Goal: Contribute content

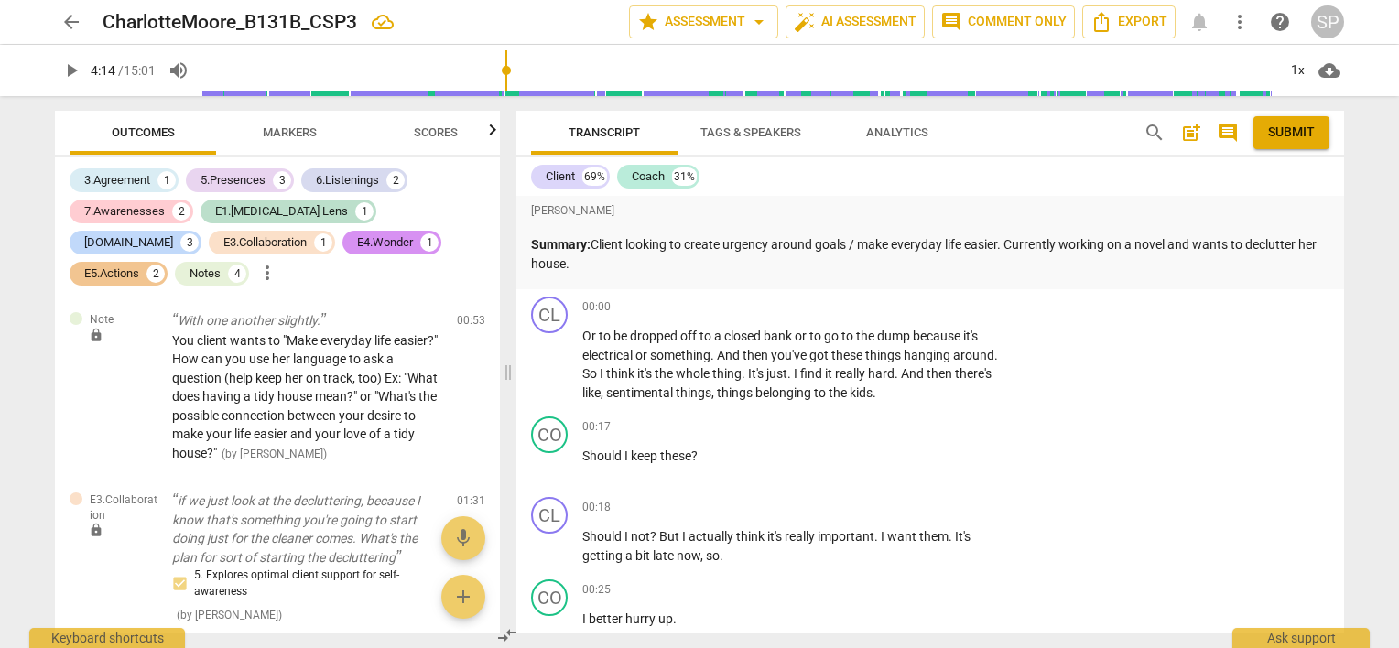
type input "254"
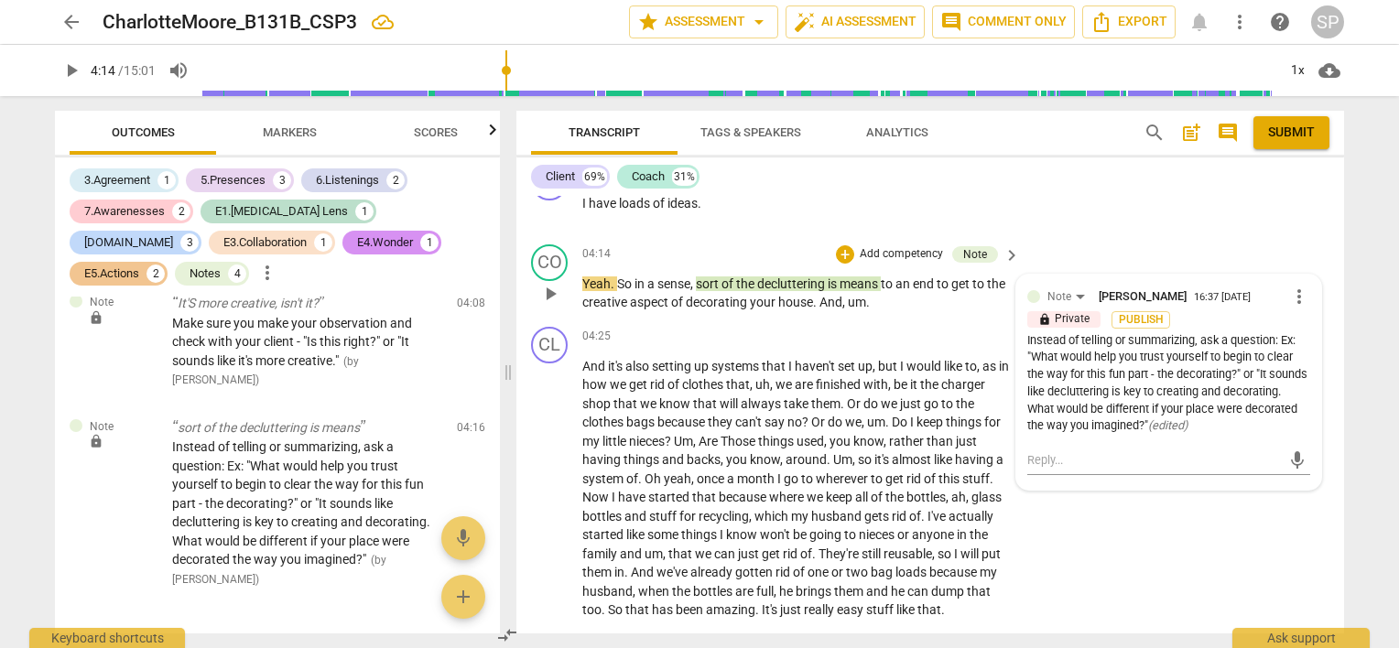
click at [1202, 336] on div "Instead of telling or summarizing, ask a question: Ex: "What would help you tru…" at bounding box center [1169, 383] width 283 height 103
click at [1296, 293] on span "more_vert" at bounding box center [1299, 297] width 22 height 22
click at [1296, 293] on li "Edit" at bounding box center [1314, 293] width 63 height 35
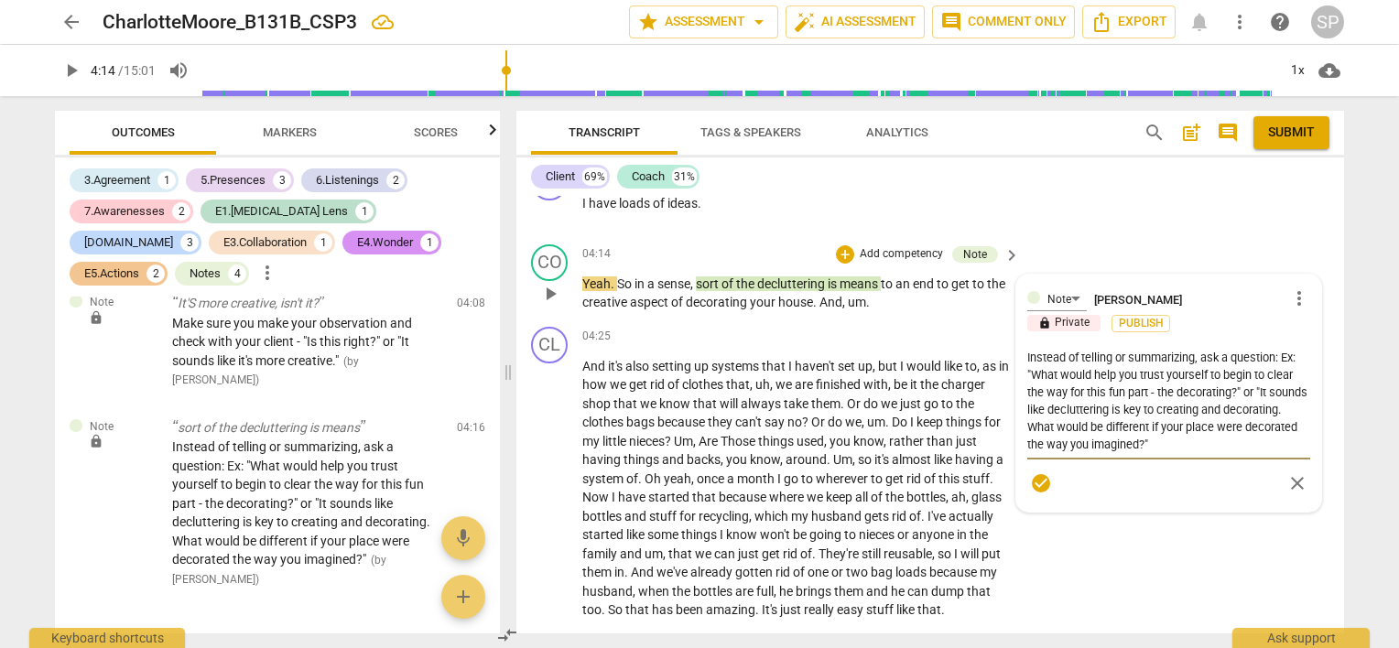
click at [1201, 353] on textarea "Instead of telling or summarizing, ask a question: Ex: "What would help you tru…" at bounding box center [1169, 401] width 283 height 104
click at [1217, 352] on textarea "Instead of telling or summarizing, ask a question: Ex: "What would help you tru…" at bounding box center [1169, 401] width 283 height 104
type textarea "Instead of telling or summarizing, as a question: Ex: "What would help you trus…"
type textarea "Instead of telling or summarizing, a a question: Ex: "What would help you trust…"
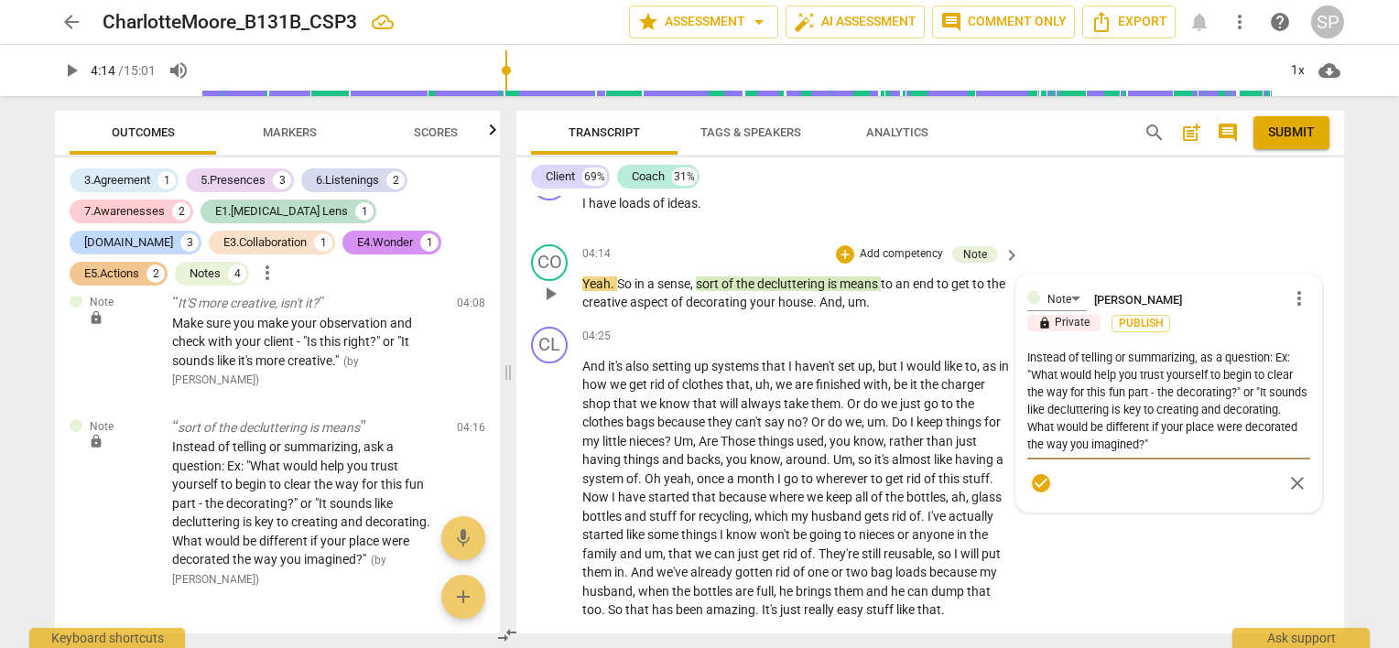
type textarea "Instead of telling or summarizing, a a question: Ex: "What would help you trust…"
type textarea "Instead of telling or summarizing, a question: Ex: "What would help you trust y…"
type textarea "Instead of telling or summarizing, t a question: Ex: "What would help you trust…"
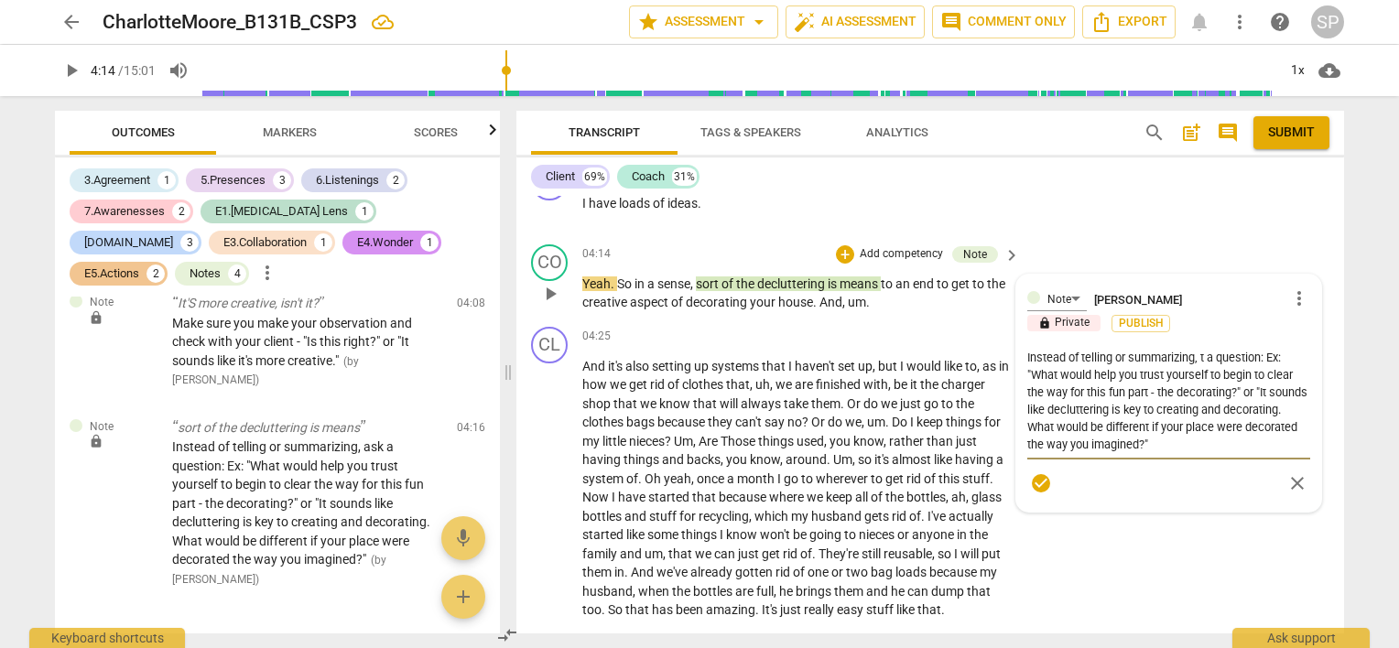
type textarea "Instead of telling or summarizing, tr a question: Ex: "What would help you trus…"
type textarea "Instead of telling or summarizing, try a question: Ex: "What would help you tru…"
click at [1271, 351] on textarea "Instead of telling or summarizing, try a question: Ex: "What would help you tru…" at bounding box center [1169, 401] width 283 height 104
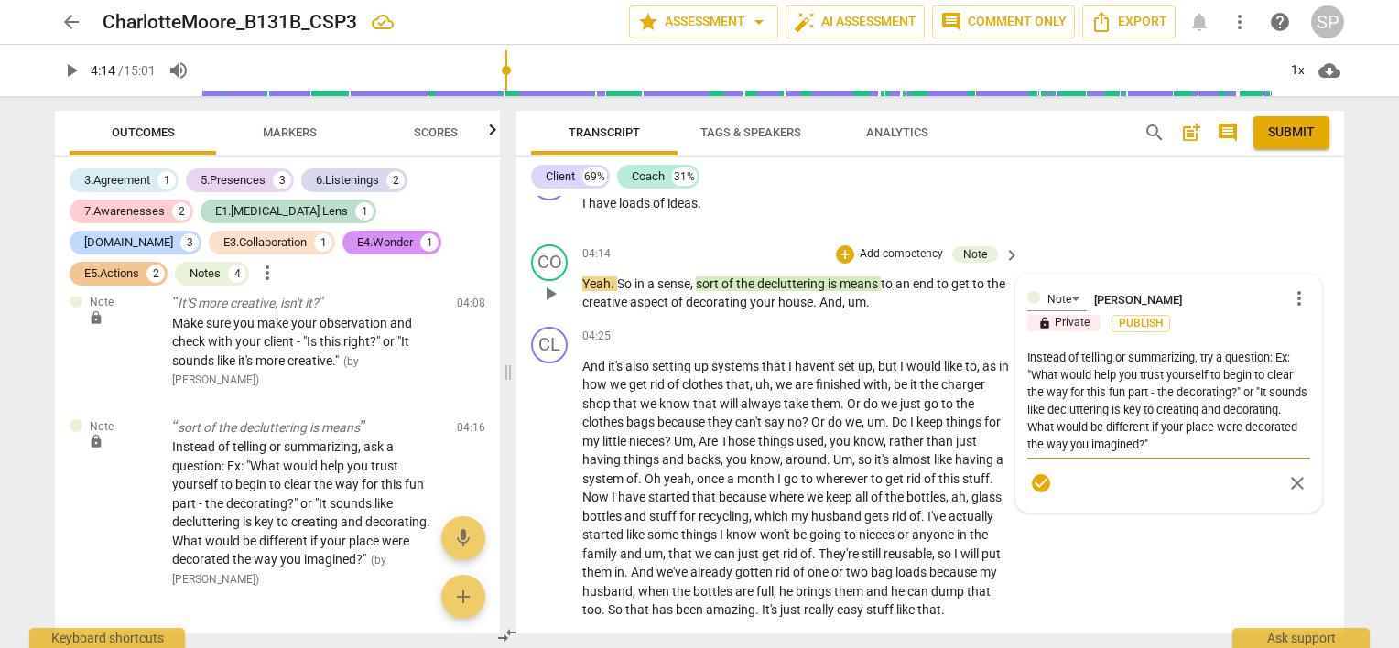
type textarea "Instead of telling or summarizing, try a question : Ex: "What would help you tr…"
type textarea "Instead of telling or summarizing, try a question t: Ex: "What would help you t…"
type textarea "Instead of telling or summarizing, try a question to: Ex: "What would help you …"
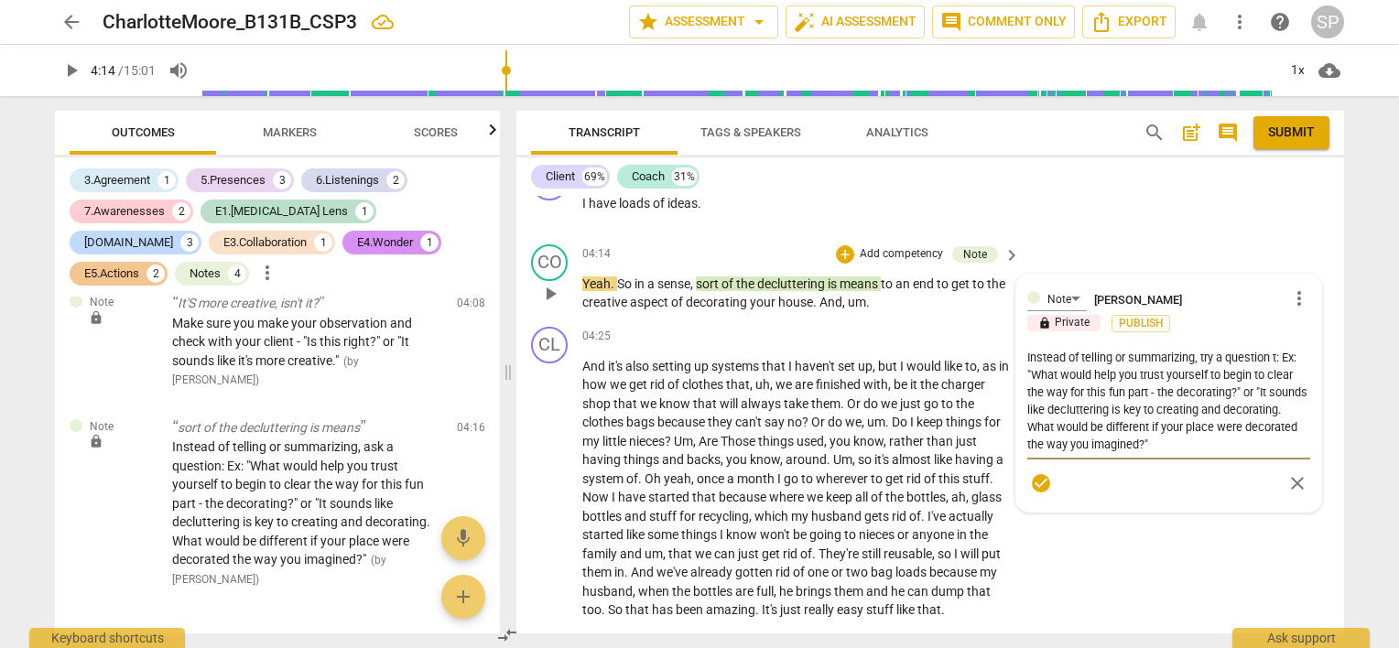
type textarea "Instead of telling or summarizing, try a question to: Ex: "What would help you …"
type textarea "Instead of telling or summarizing, try a question to : Ex: "What would help you…"
type textarea "Instead of telling or summarizing, try a question to g: Ex: "What would help yo…"
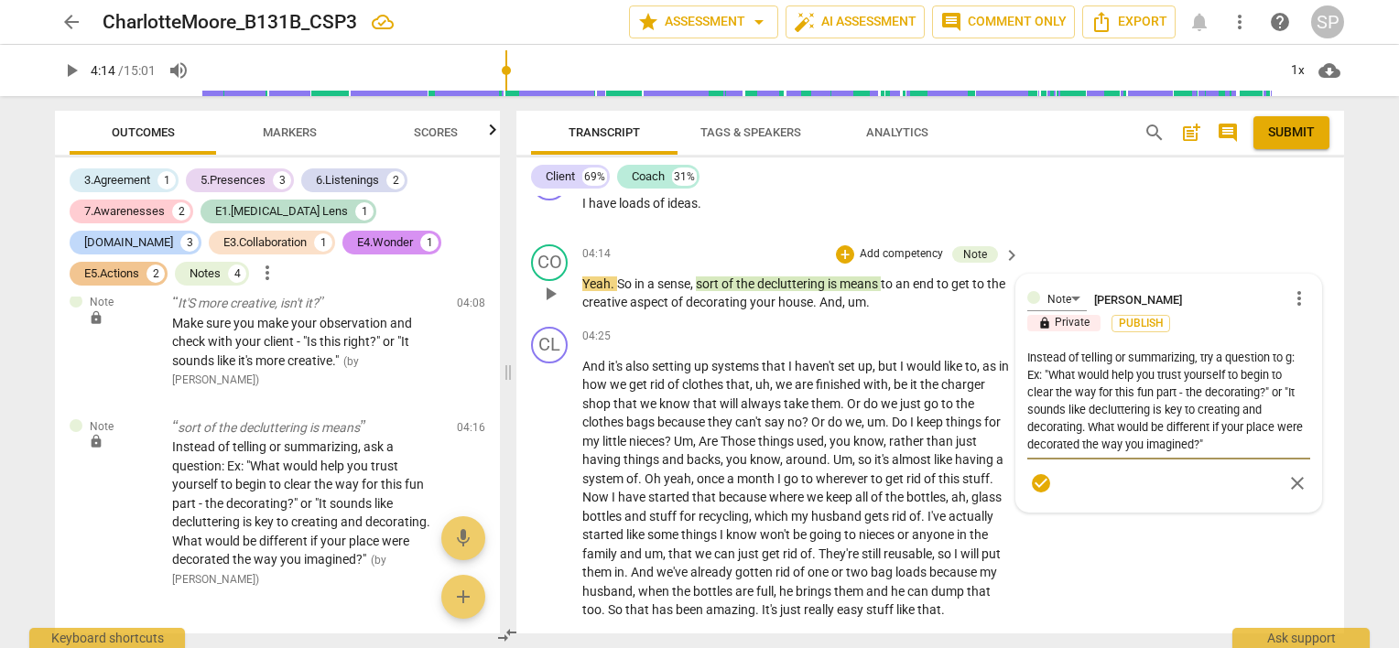
type textarea "Instead of telling or summarizing, try a question to ge: Ex: "What would help y…"
type textarea "Instead of telling or summarizing, try a question to get: Ex: "What would help …"
type textarea "Instead of telling or summarizing, try a question to get : Ex: "What would help…"
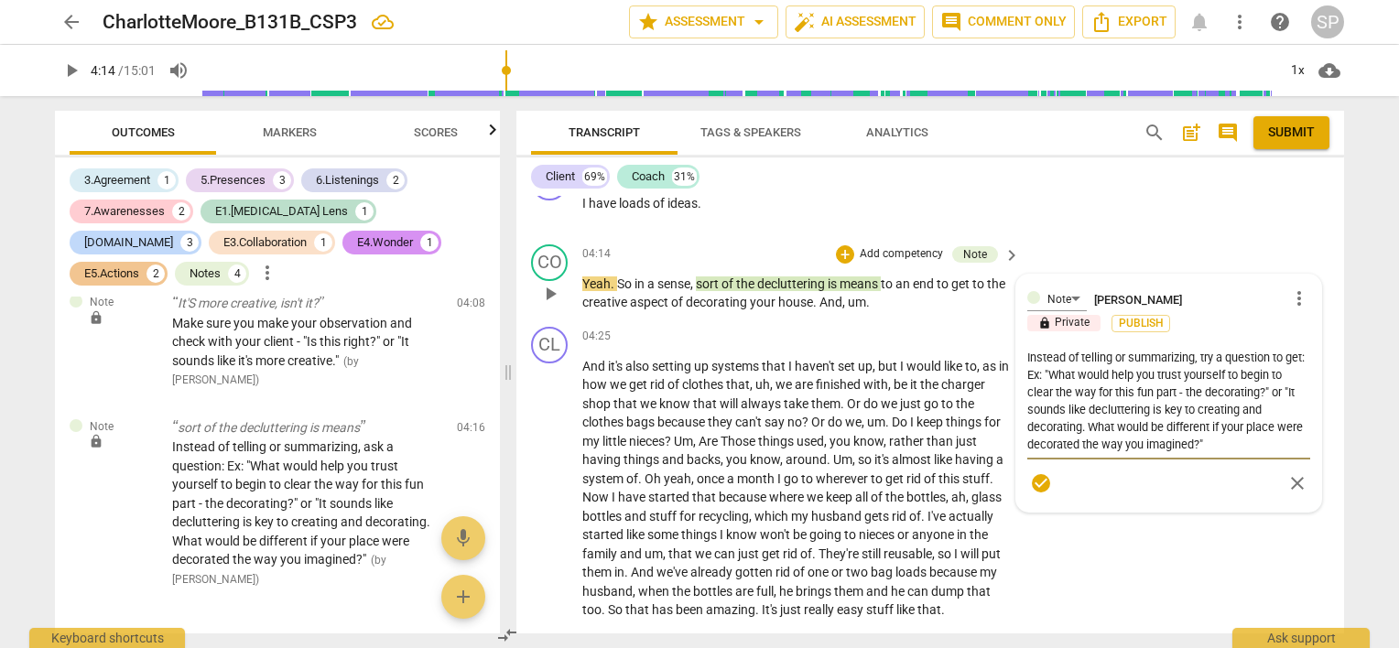
type textarea "Instead of telling or summarizing, try a question to get : Ex: "What would help…"
type textarea "Instead of telling or summarizing, try a question to get h: Ex: "What would hel…"
type textarea "Instead of telling or summarizing, try a question to get he: Ex: "What would he…"
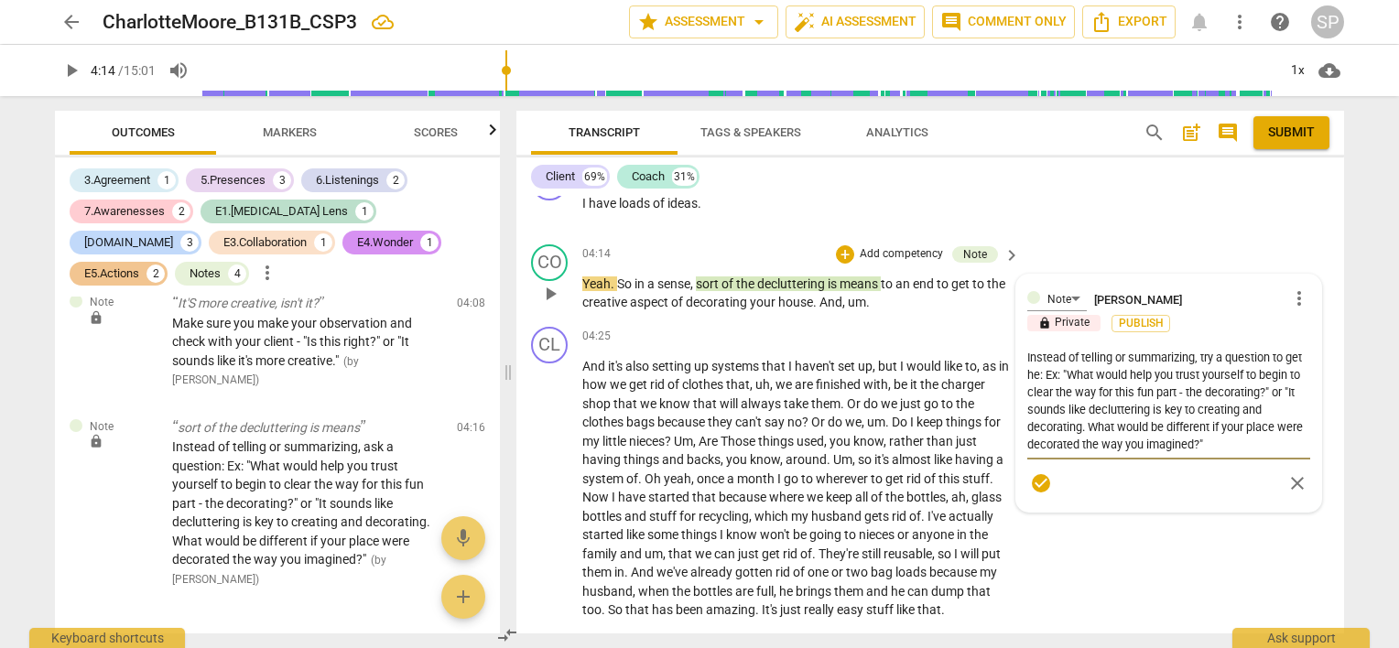
type textarea "Instead of telling or summarizing, try a question to get her: Ex: "What would h…"
type textarea "Instead of telling or summarizing, try a question to get her : Ex: "What would …"
type textarea "Instead of telling or summarizing, try a question to get her e: Ex: "What would…"
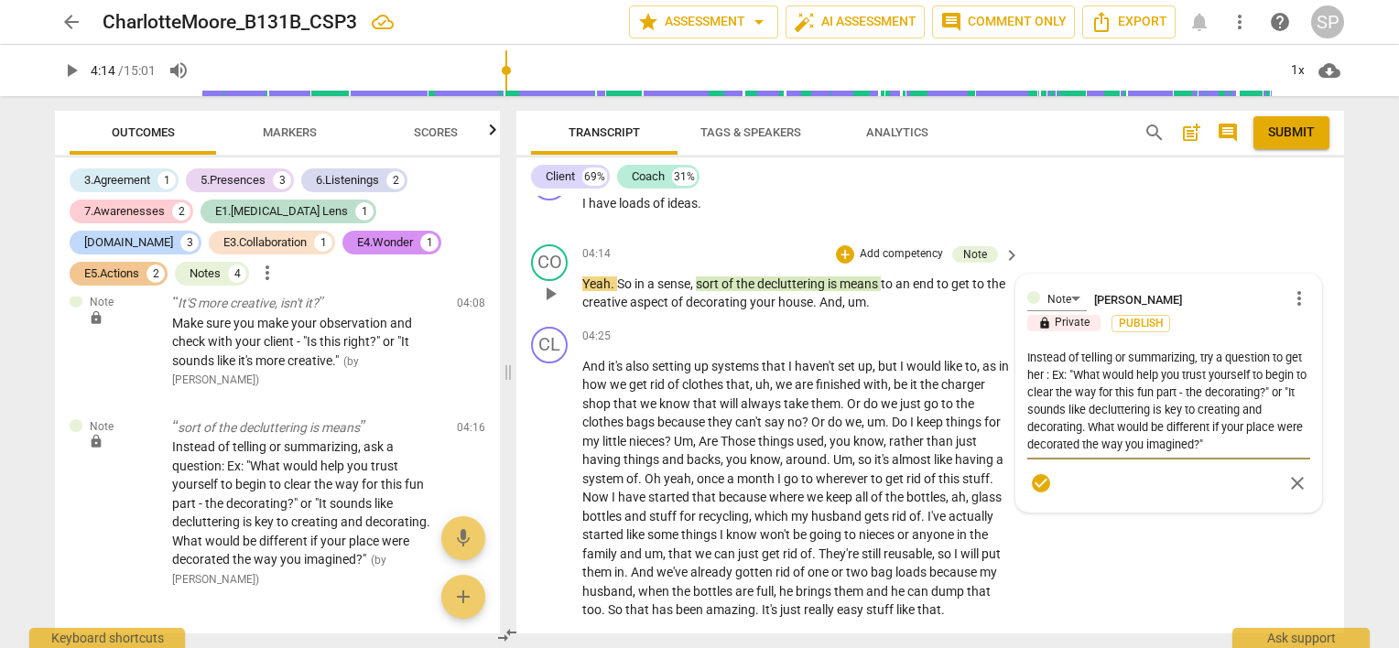
type textarea "Instead of telling or summarizing, try a question to get her e: Ex: "What would…"
type textarea "Instead of telling or summarizing, try a question to get her ec: Ex: "What woul…"
type textarea "Instead of telling or summarizing, try a question to get her e: Ex: "What would…"
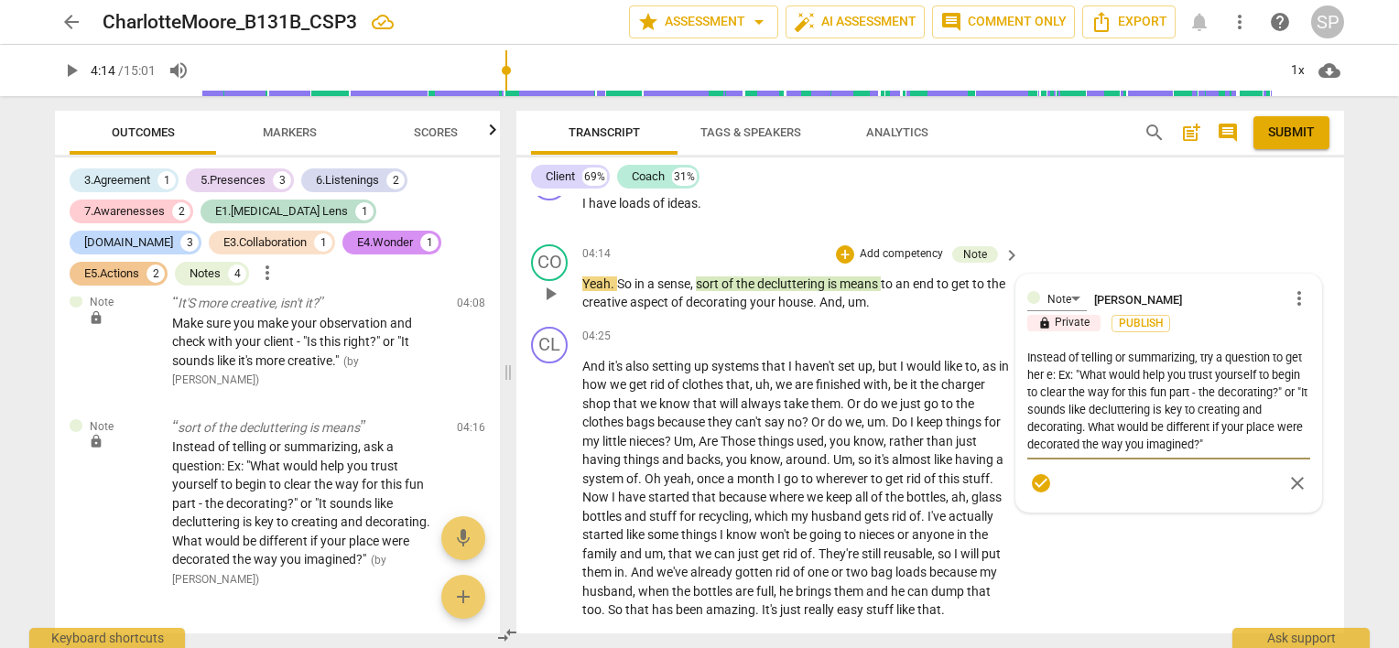
type textarea "Instead of telling or summarizing, try a question to get her : Ex: "What would …"
type textarea "Instead of telling or summarizing, try a question to get her o: Ex: "What would…"
type textarea "Instead of telling or summarizing, try a question to get her ou: Ex: "What woul…"
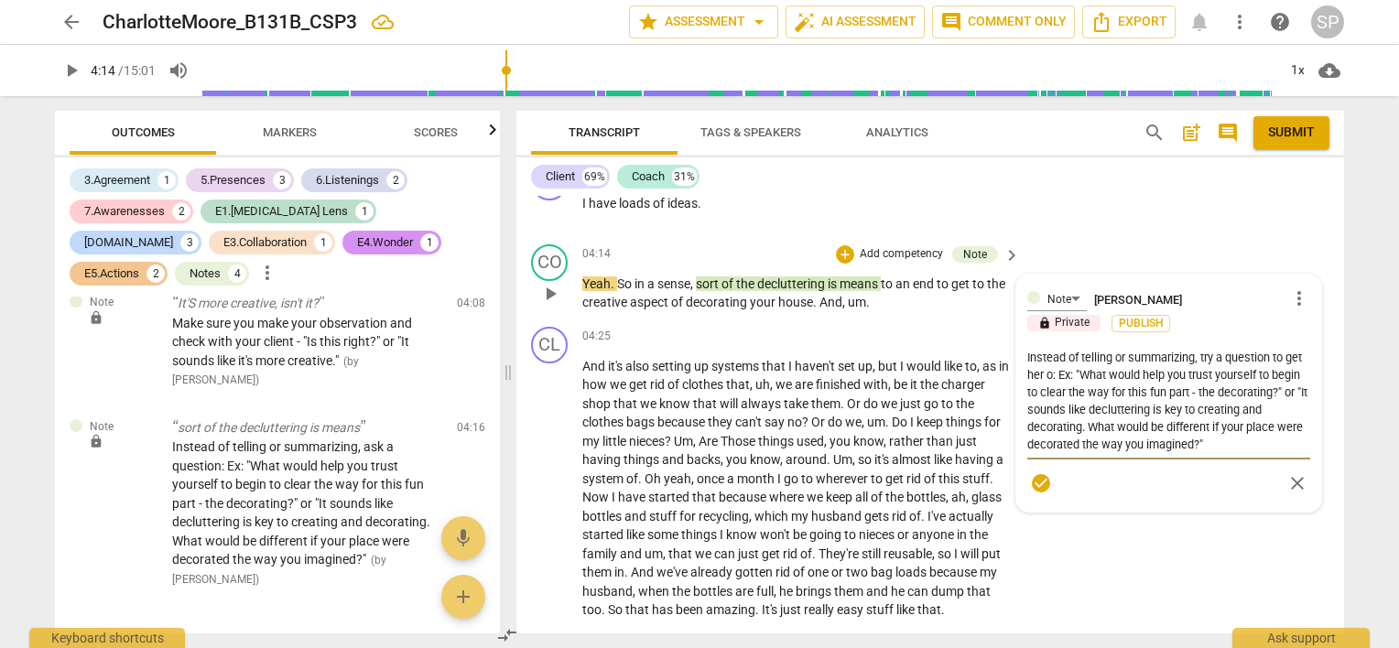
type textarea "Instead of telling or summarizing, try a question to get her ou: Ex: "What woul…"
type textarea "Instead of telling or summarizing, try a question to get her out: Ex: "What wou…"
type textarea "Instead of telling or summarizing, try a question to get her out : Ex: "What wo…"
type textarea "Instead of telling or summarizing, try a question to get her out o: Ex: "What w…"
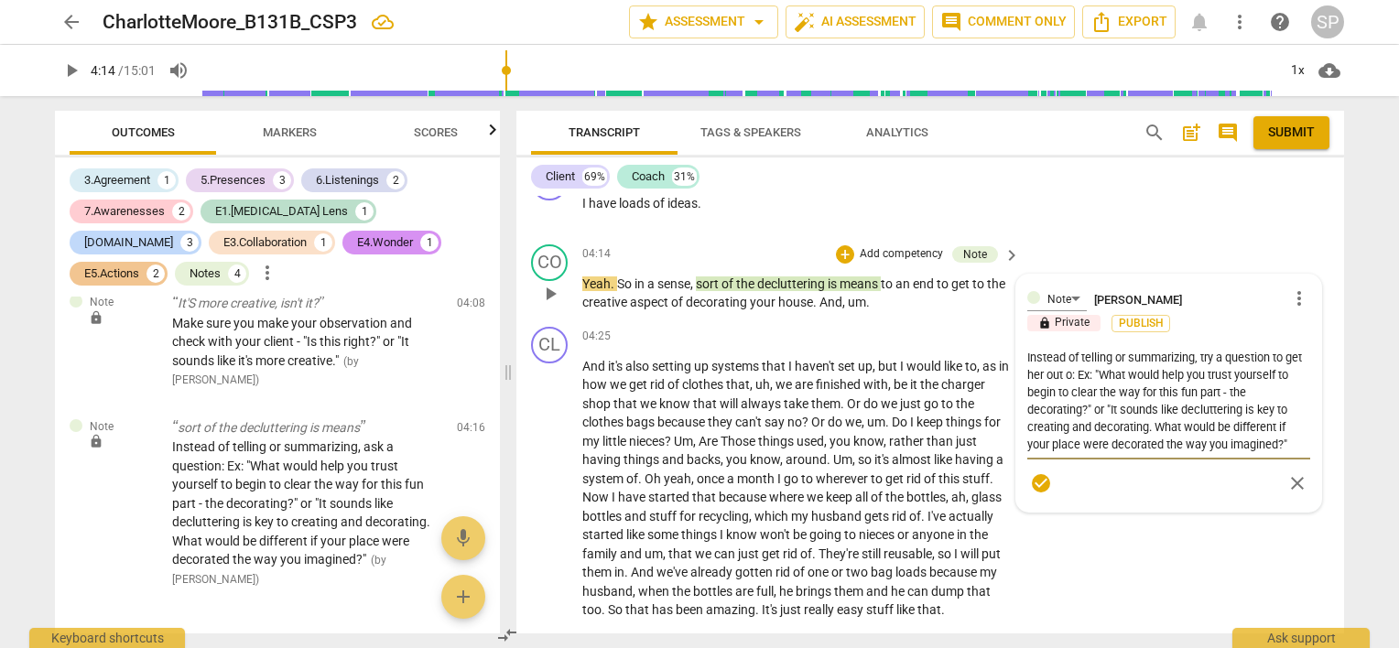
type textarea "Instead of telling or summarizing, try a question to get her out of: Ex: "What …"
type textarea "Instead of telling or summarizing, try a question to get her out of : Ex: "What…"
type textarea "Instead of telling or summarizing, try a question to get her out of h: Ex: "Wha…"
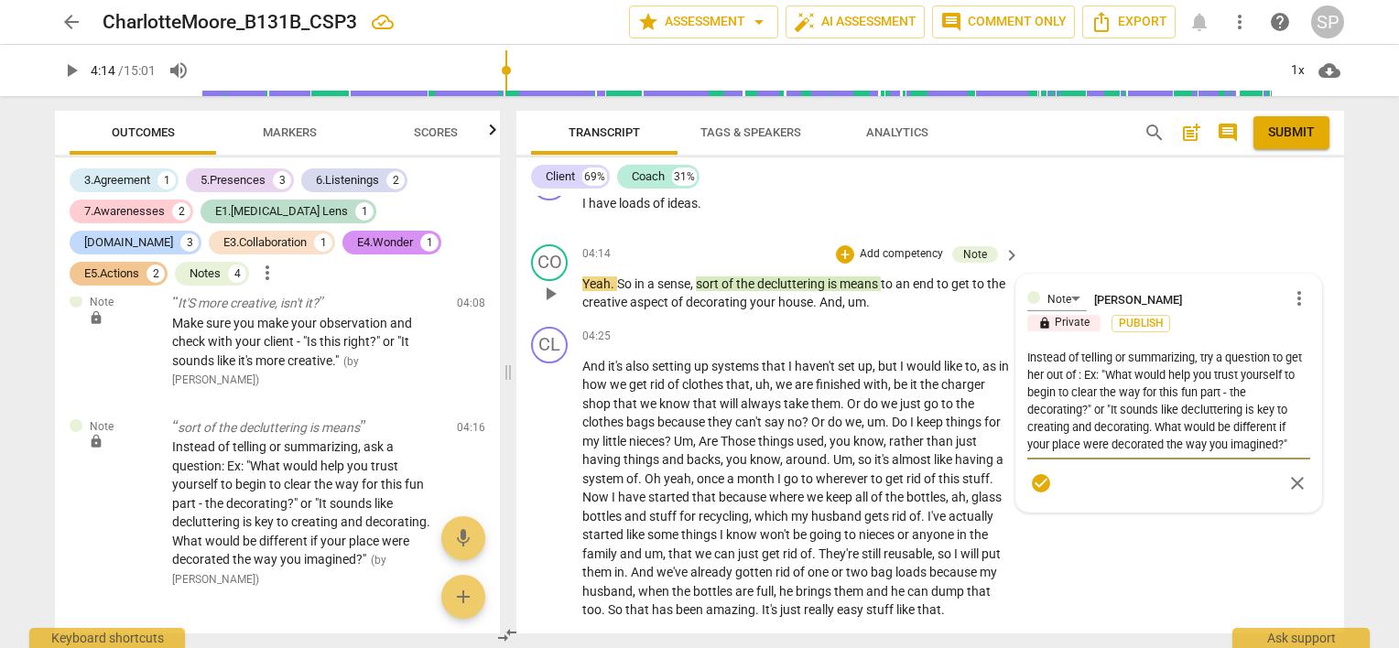
type textarea "Instead of telling or summarizing, try a question to get her out of h: Ex: "Wha…"
type textarea "Instead of telling or summarizing, try a question to get her out of he: Ex: "Wh…"
type textarea "Instead of telling or summarizing, try a question to get her out of her: Ex: "W…"
type textarea "Instead of telling or summarizing, try a question to get her out of her : Ex: "…"
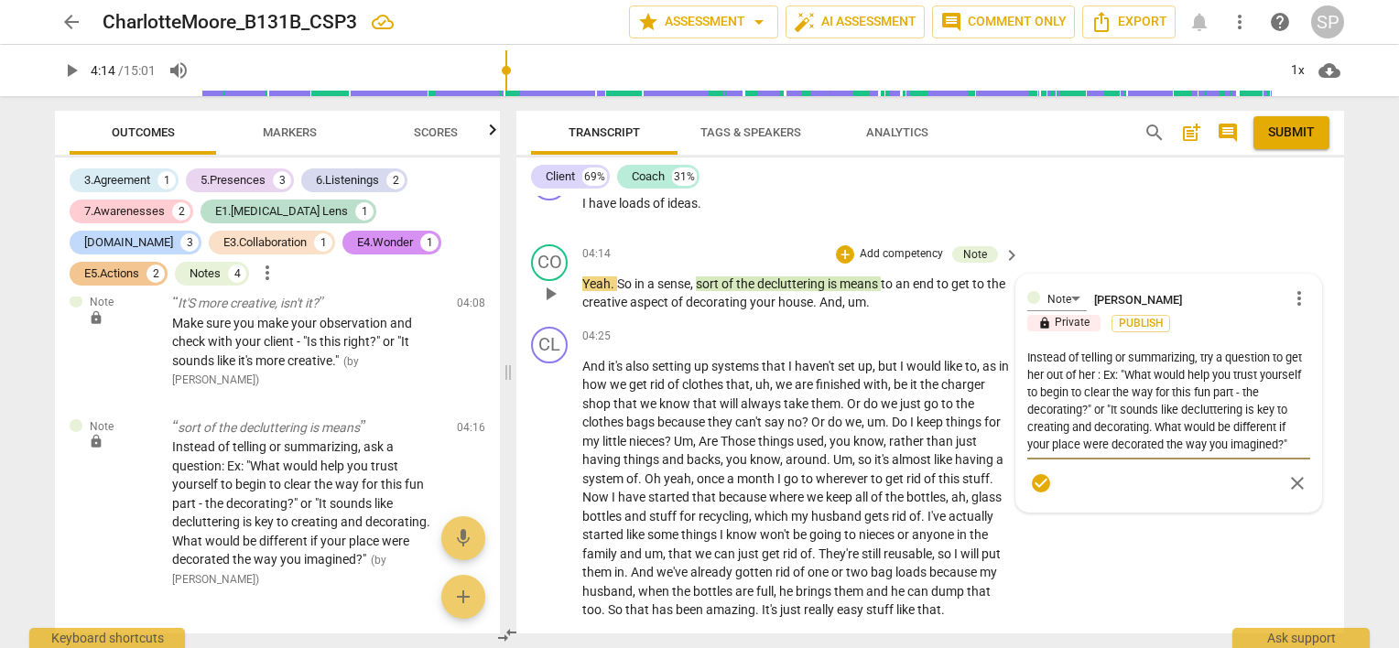
type textarea "Instead of telling or summarizing, try a question to get her out of her ": Ex: …"
type textarea "Instead of telling or summarizing, try a question to get her out of her "s: Ex:…"
type textarea "Instead of telling or summarizing, try a question to get her out of her "st: Ex…"
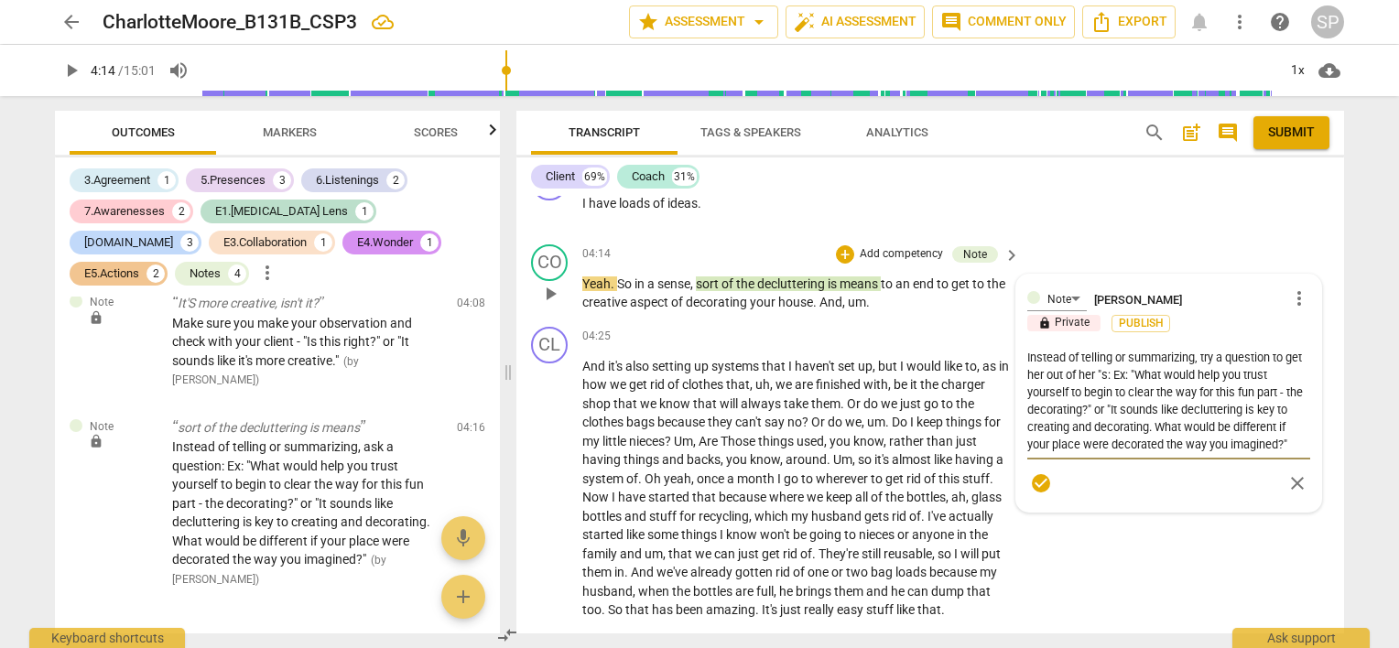
type textarea "Instead of telling or summarizing, try a question to get her out of her "st: Ex…"
type textarea "Instead of telling or summarizing, try a question to get her out of her "sto: E…"
type textarea "Instead of telling or summarizing, try a question to get her out of her "stor: …"
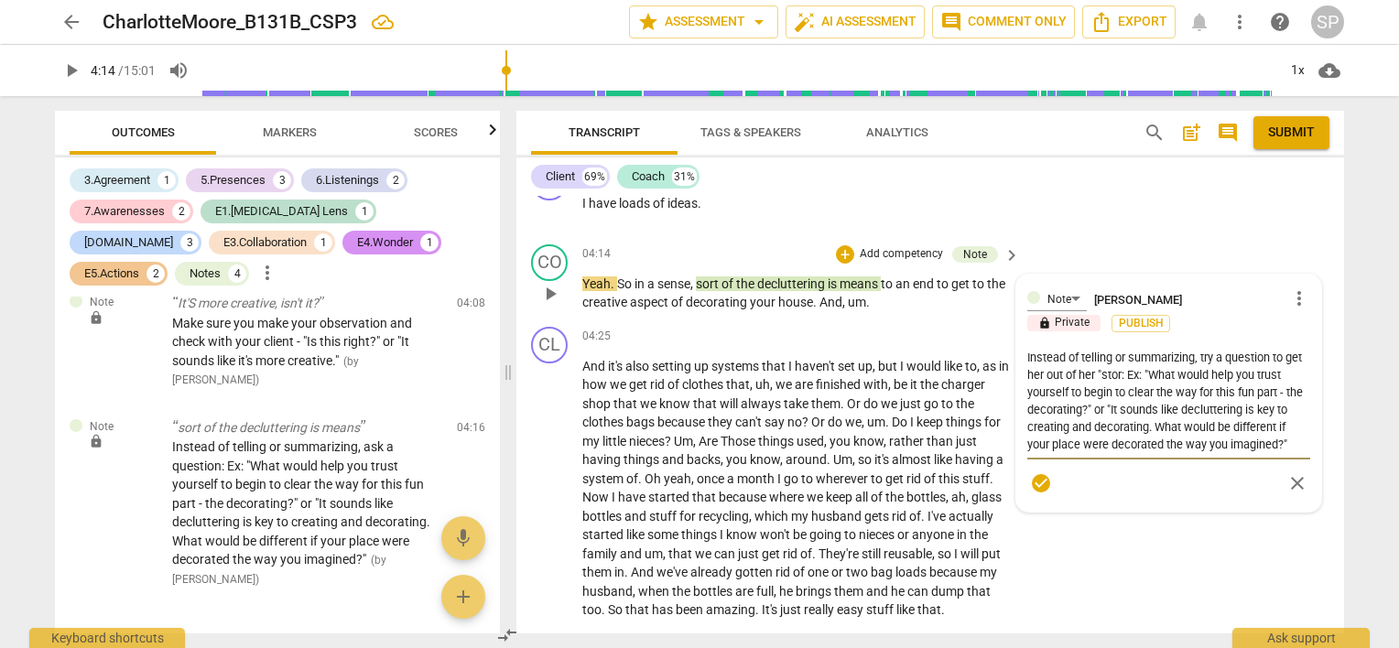
type textarea "Instead of telling or summarizing, try a question to get her out of her "story:…"
type textarea "Instead of telling or summarizing, try a question to get her out of her "story.…"
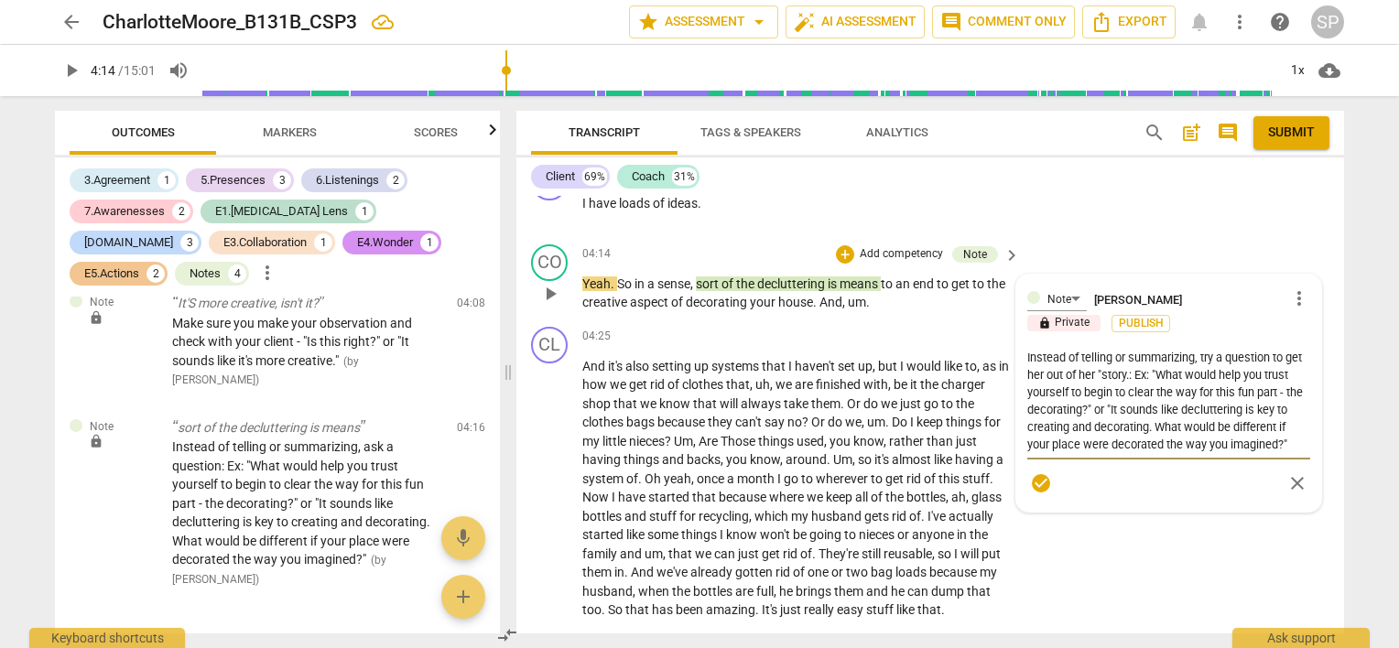
type textarea "Instead of telling or summarizing, try a question to get her out of her "story.…"
type textarea "Instead of telling or summarizing, try a question to get her out of her "story:…"
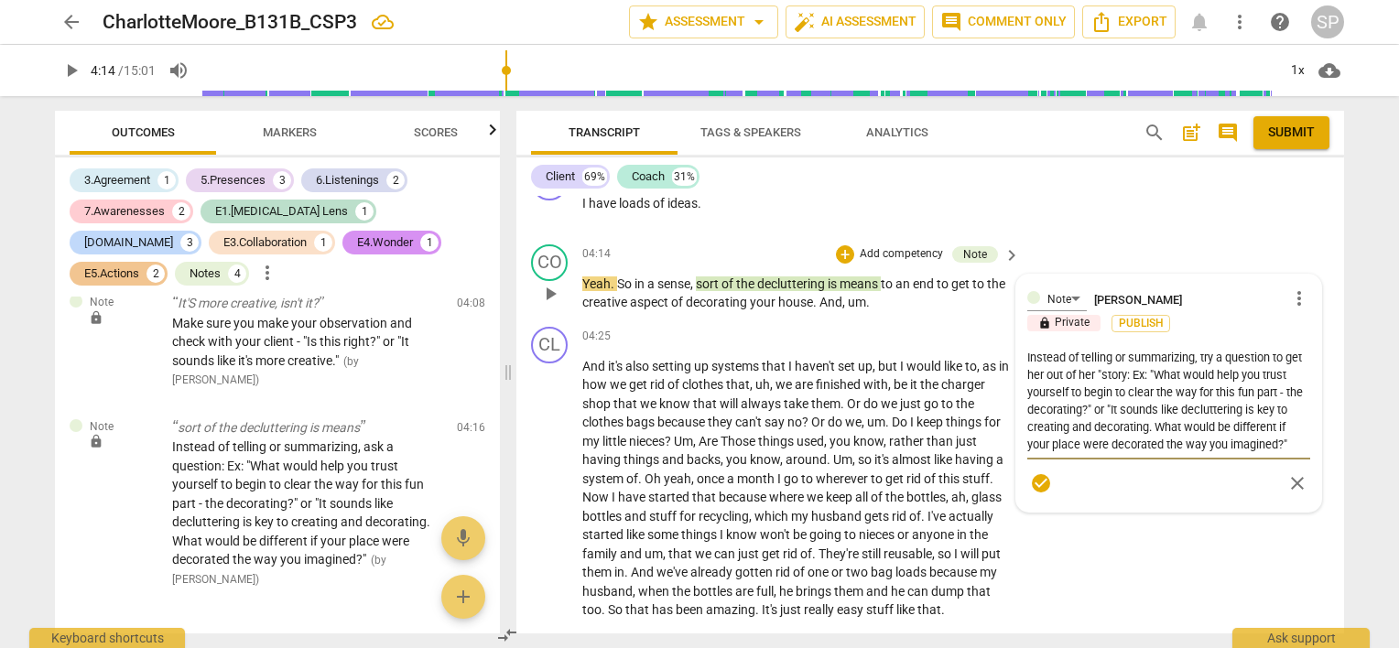
type textarea "Instead of telling or summarizing, try a question to get her out of her "story"…"
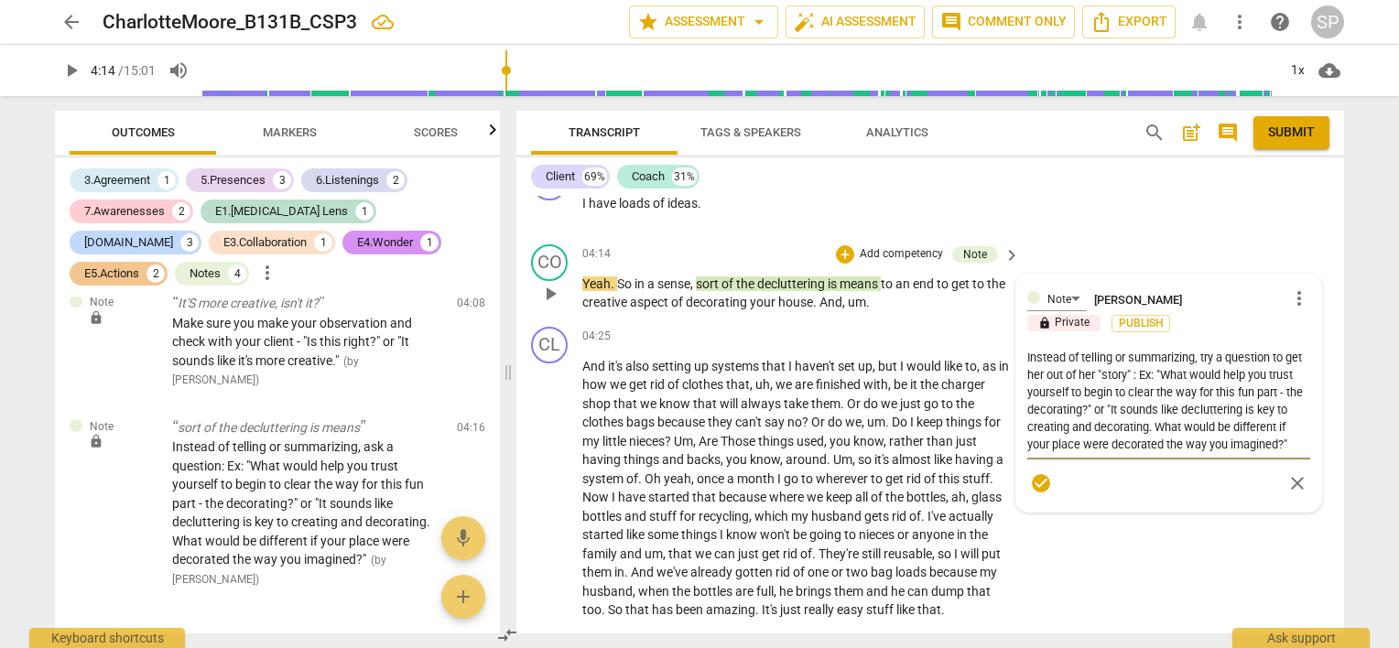
type textarea "Instead of telling or summarizing, try a question to get her out of her "story"…"
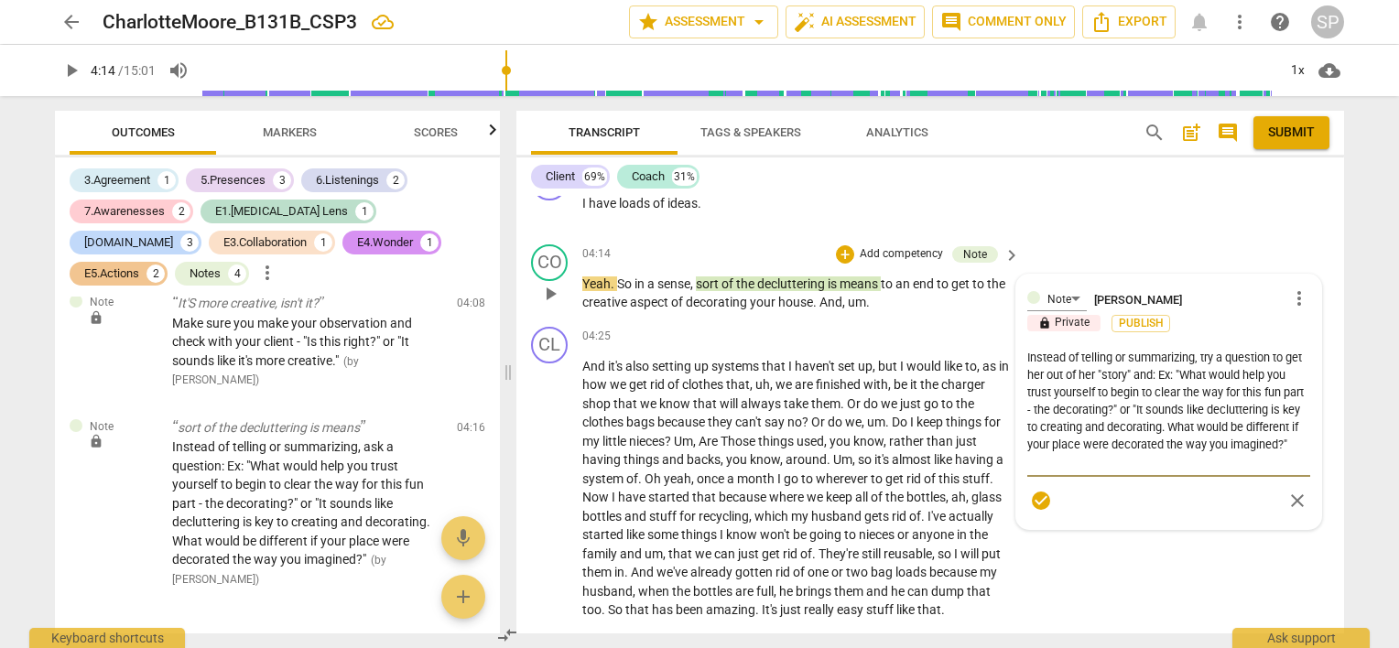
type textarea "Instead of telling or summarizing, try a question to get her out of her "story"…"
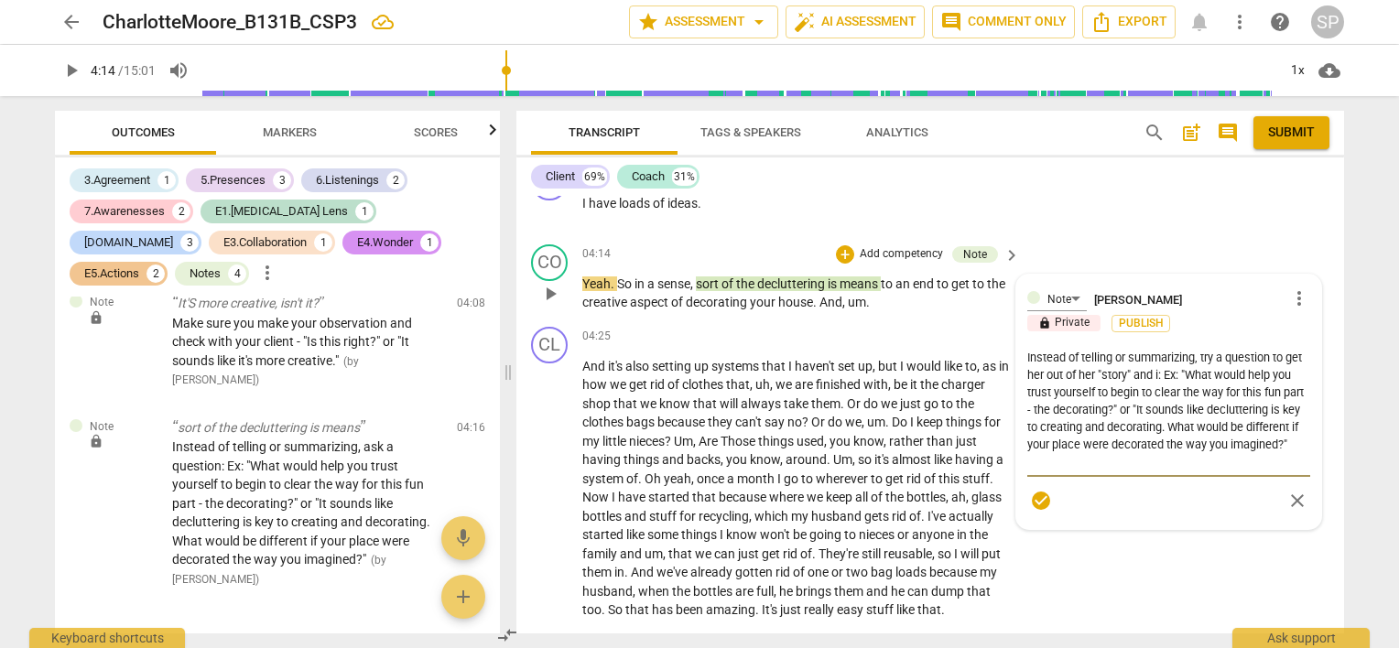
type textarea "Instead of telling or summarizing, try a question to get her out of her "story"…"
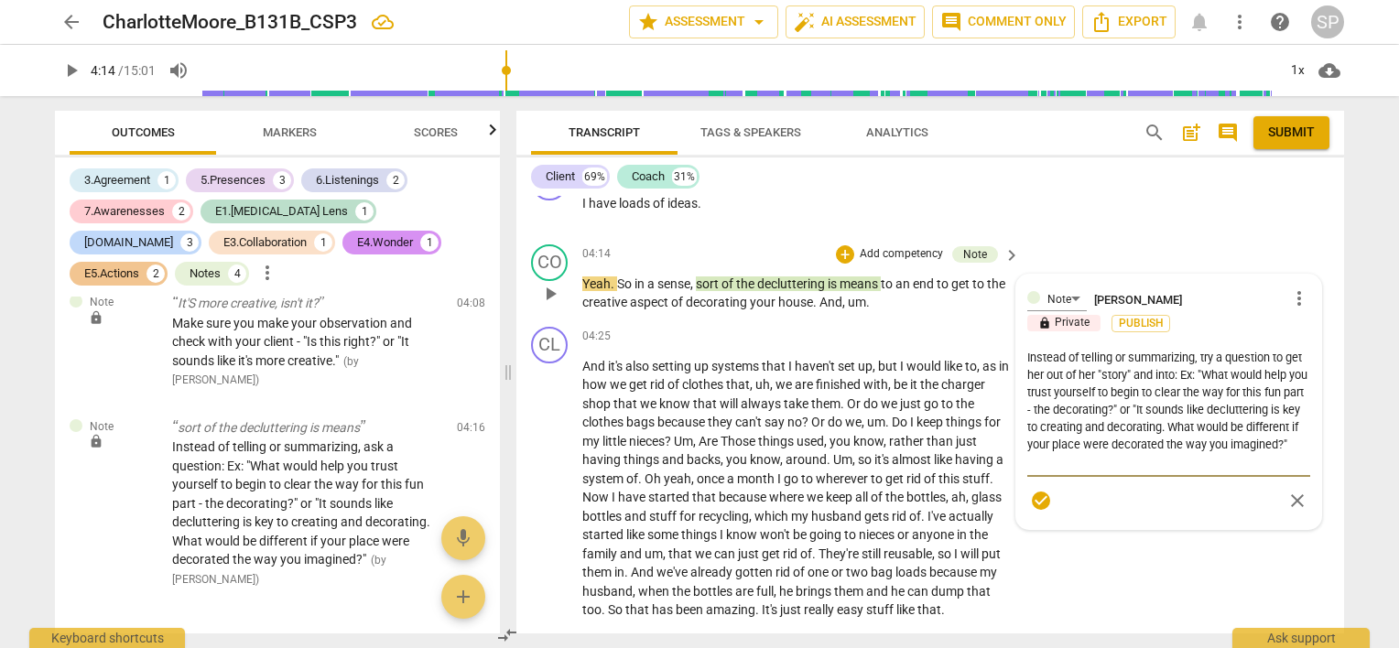
type textarea "Instead of telling or summarizing, try a question to get her out of her "story"…"
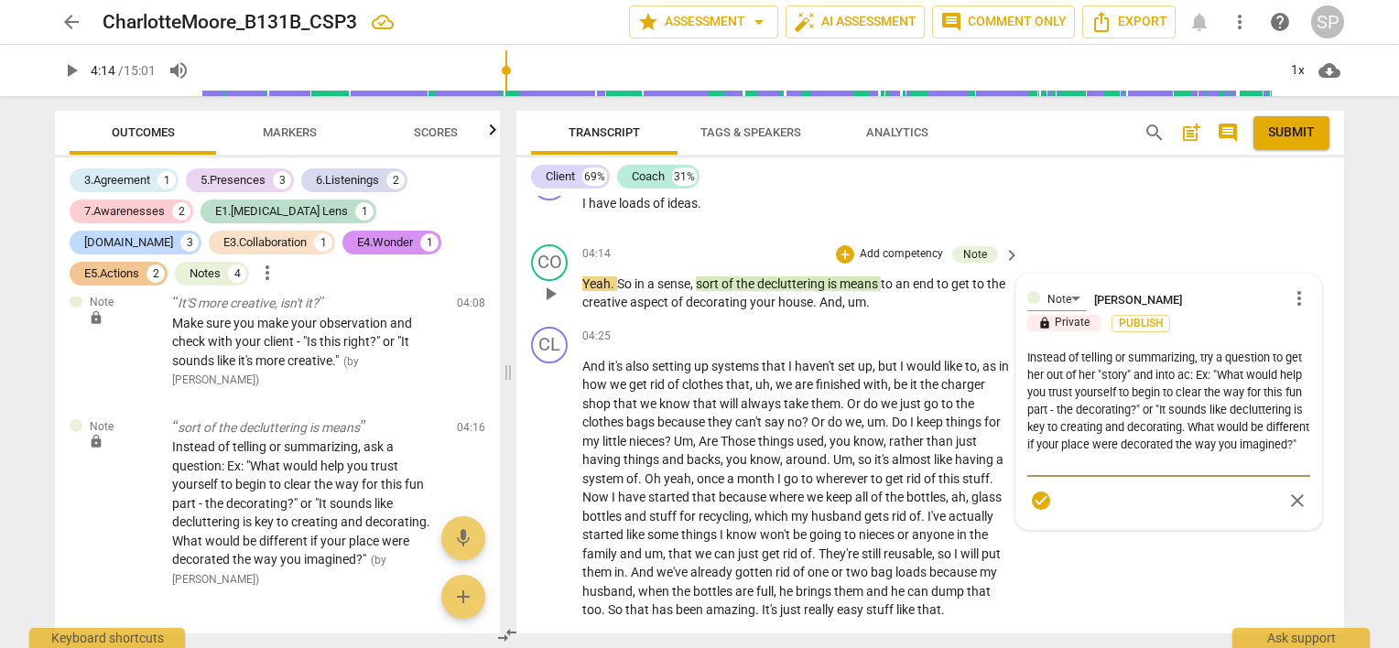
type textarea "Instead of telling or summarizing, try a question to get her out of her "story"…"
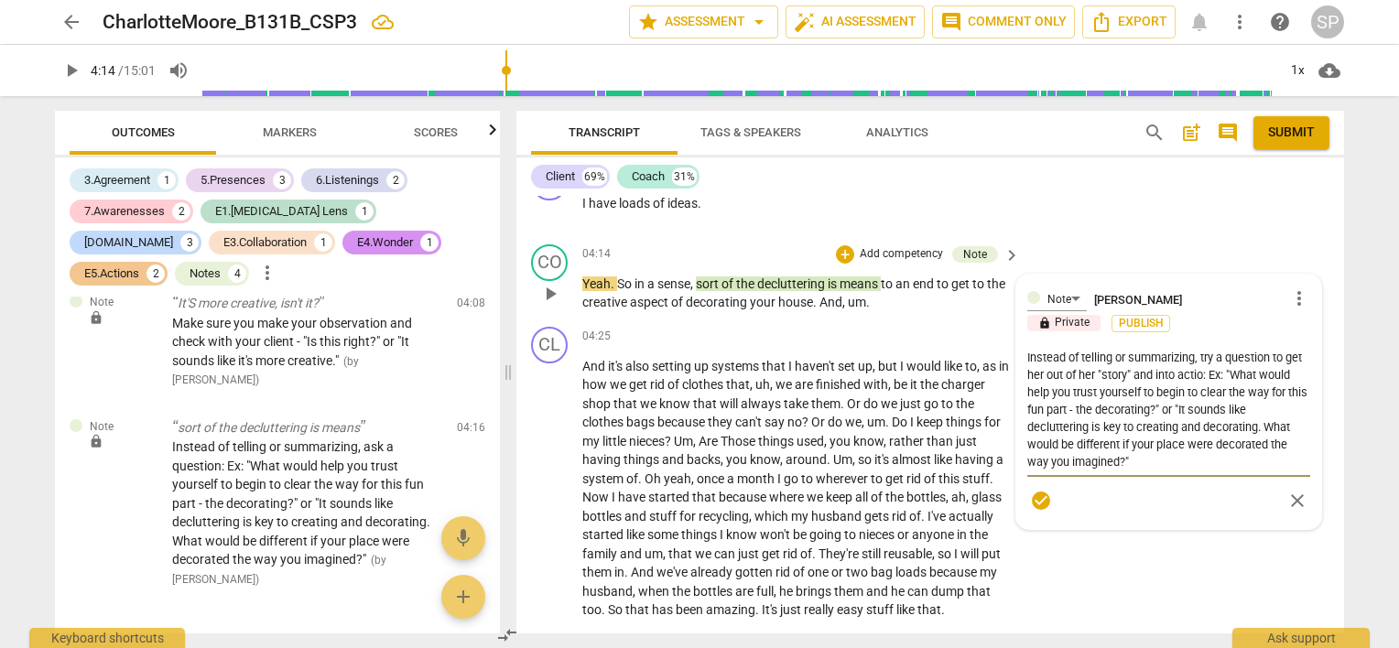
type textarea "Instead of telling or summarizing, try a question to get her out of her "story"…"
click at [1299, 369] on textarea "Instead of telling or summarizing, try a question to get her out of her "story"…" at bounding box center [1169, 410] width 283 height 122
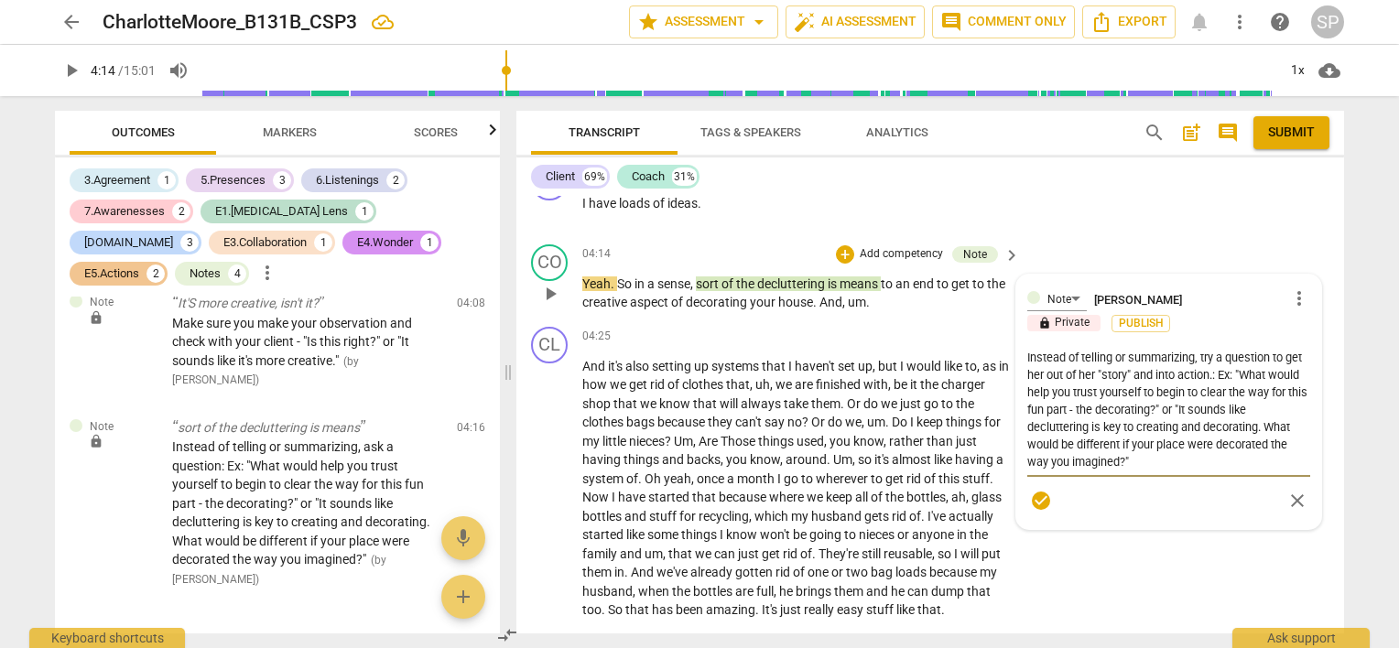
click at [1114, 407] on textarea "Instead of telling or summarizing, try a question to get her out of her "story"…" at bounding box center [1169, 410] width 283 height 122
type textarea "Instead of telling or summarizing, try a question to get her out of her "story"…"
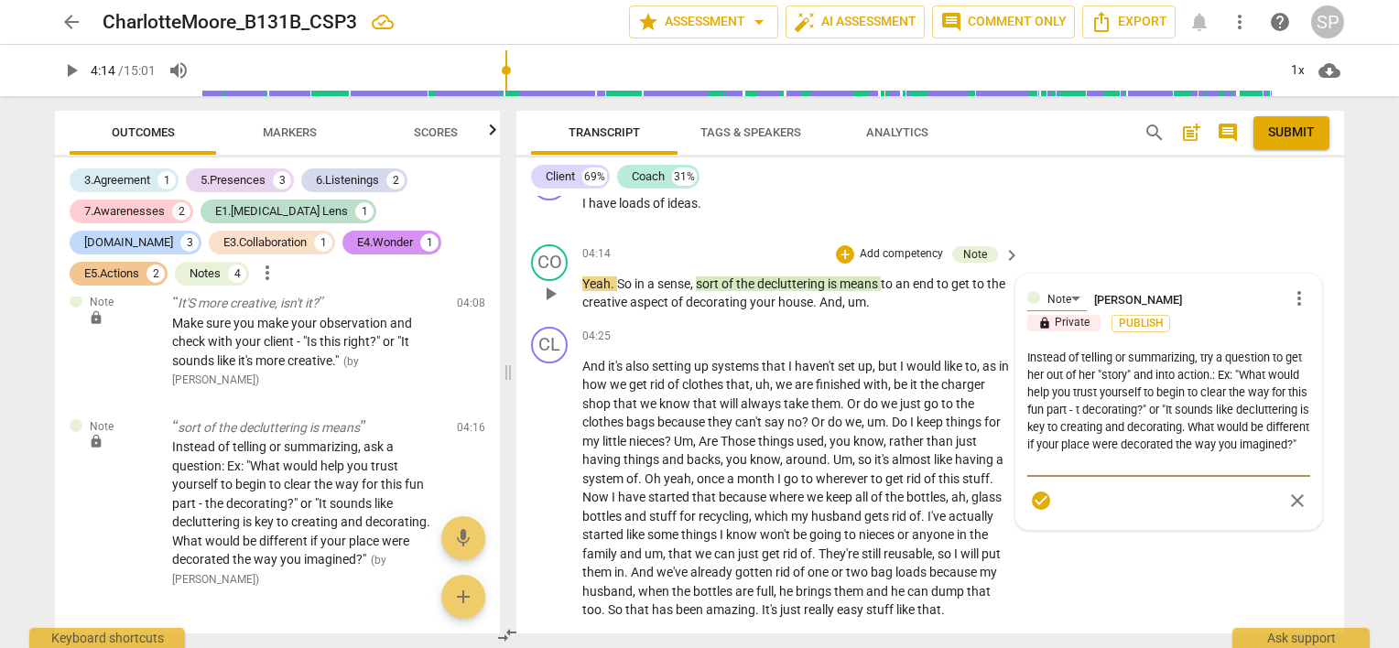
type textarea "Instead of telling or summarizing, try a question to get her out of her "story"…"
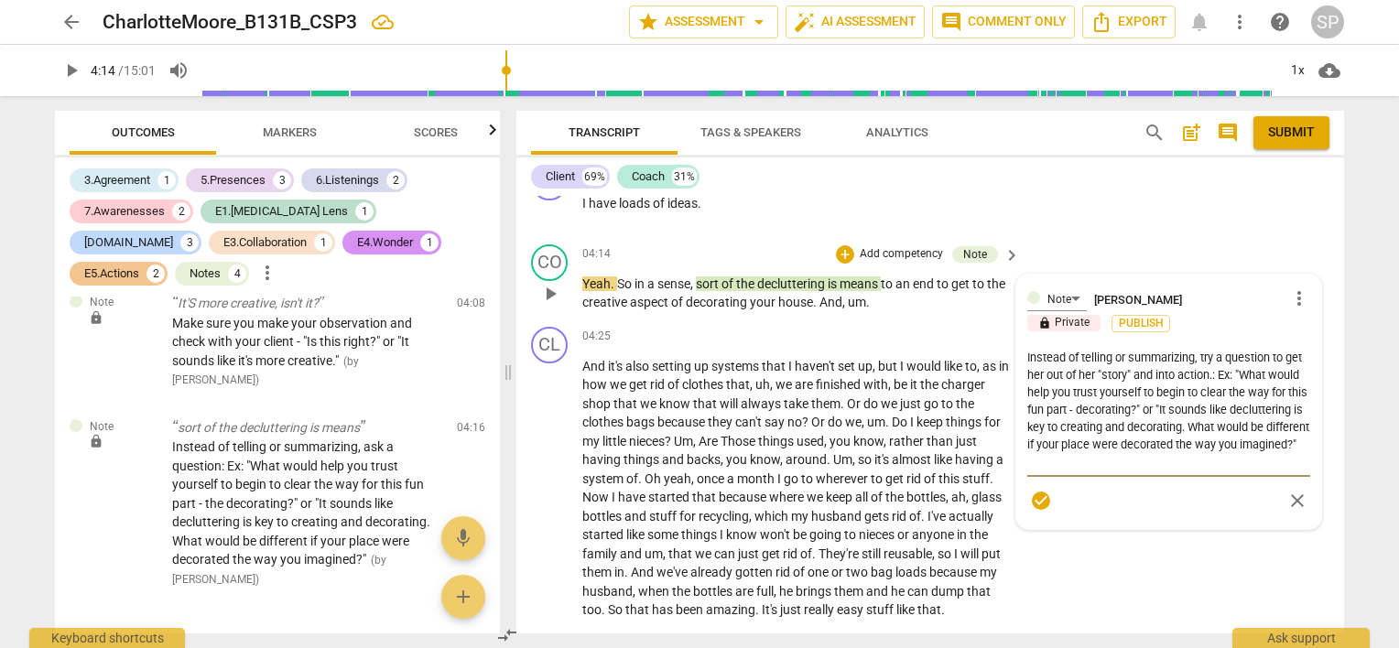
type textarea "Instead of telling or summarizing, try a question to get her out of her "story"…"
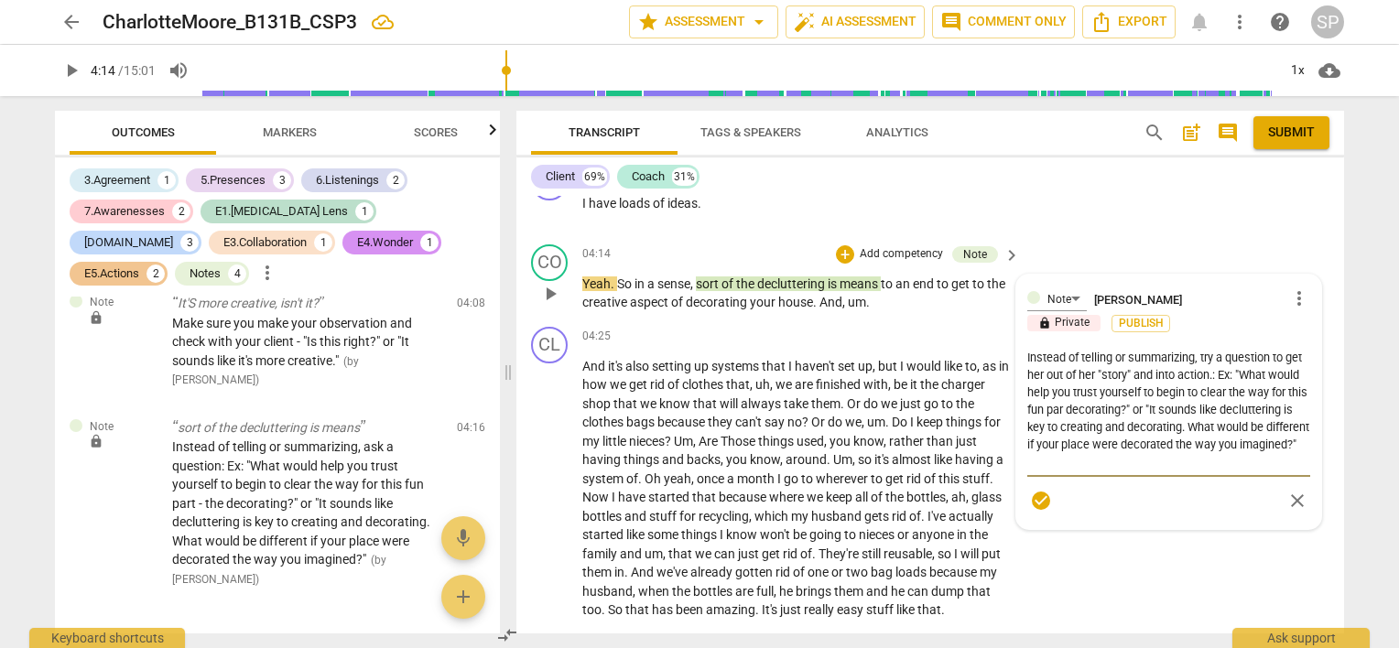
type textarea "Instead of telling or summarizing, try a question to get her out of her "story"…"
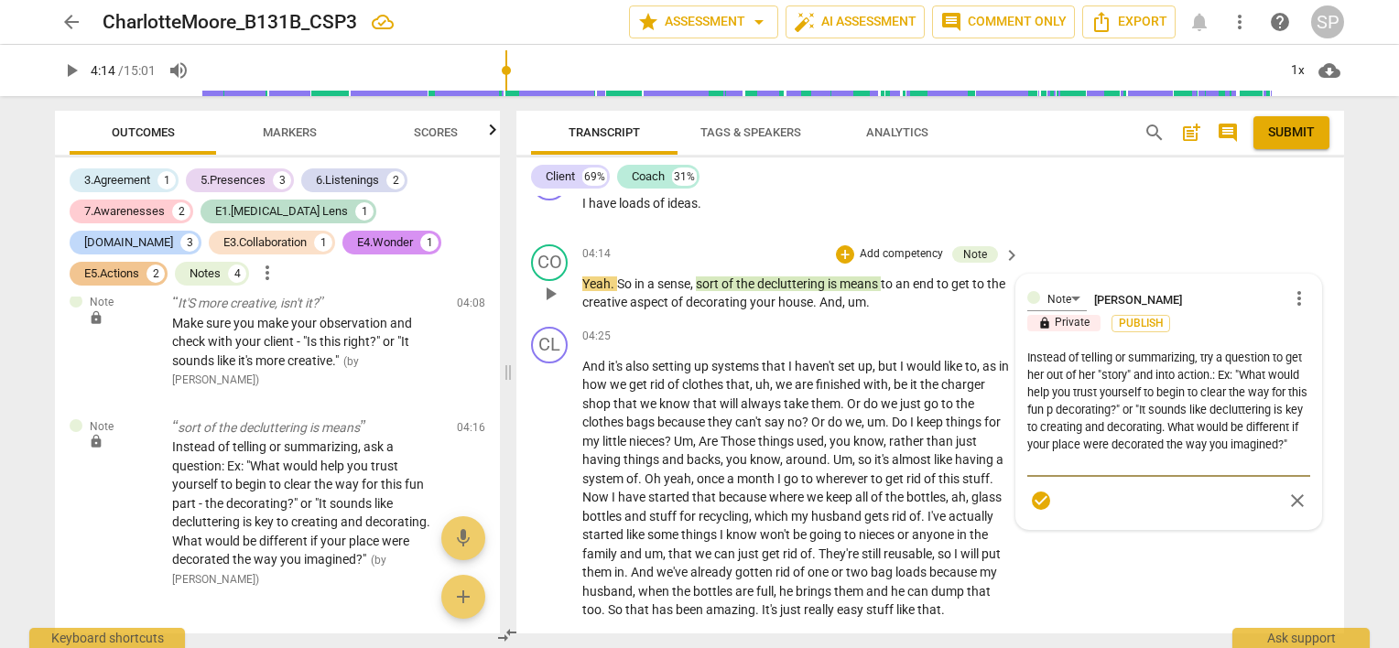
type textarea "Instead of telling or summarizing, try a question to get her out of her "story"…"
click at [1120, 407] on textarea "Instead of telling or summarizing, try a question to get her out of her "story"…" at bounding box center [1169, 410] width 283 height 122
type textarea "Instead of telling or summarizing, try a question to get her out of her "story"…"
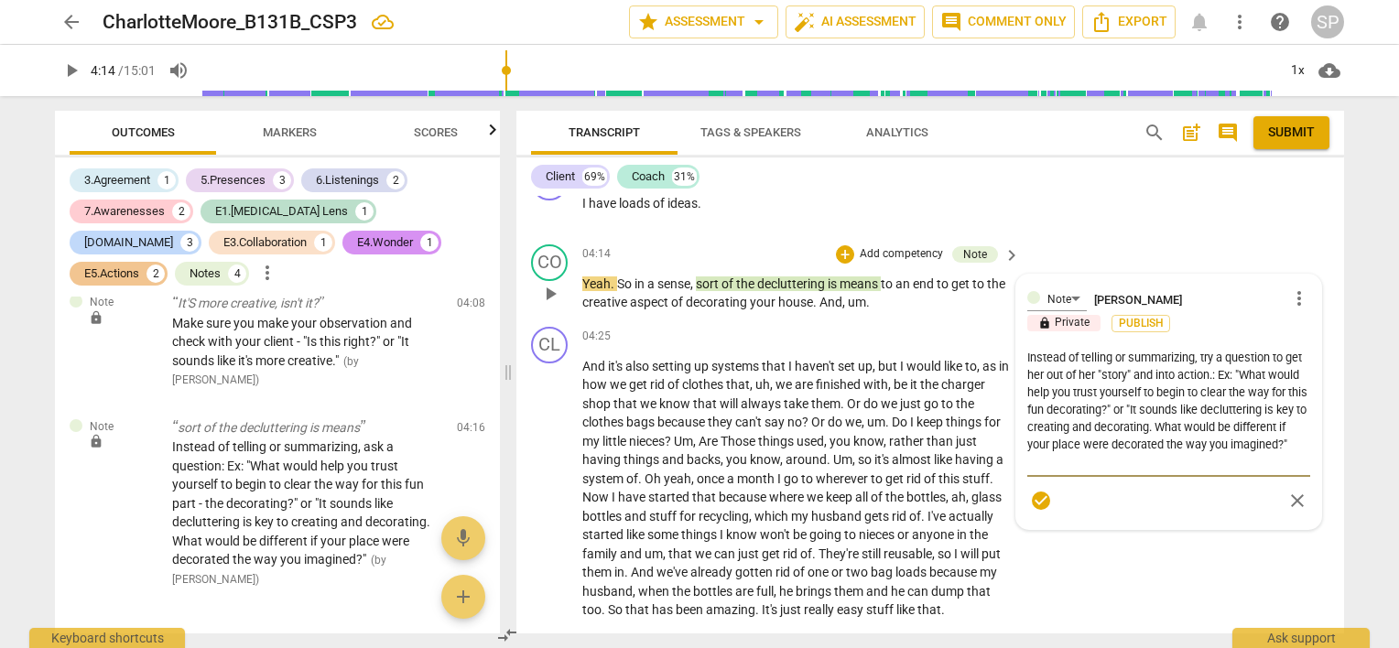
type textarea "Instead of telling or summarizing, try a question to get her out of her "story"…"
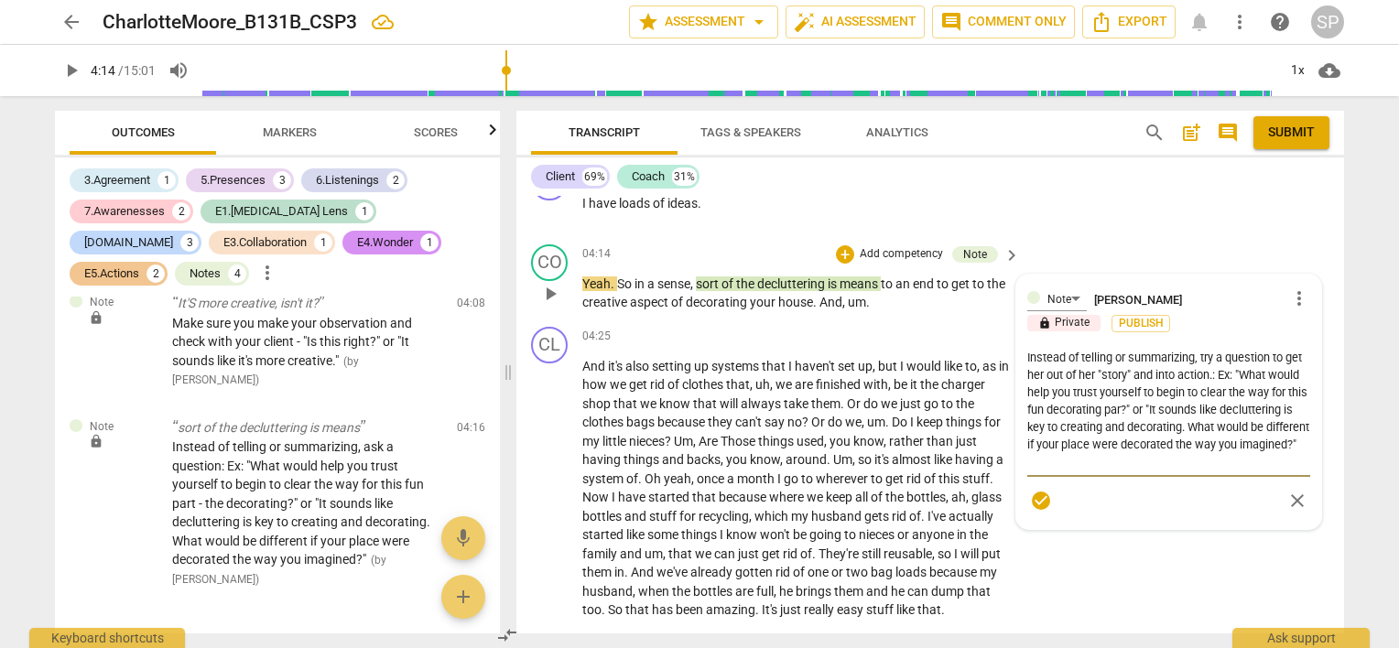
type textarea "Instead of telling or summarizing, try a question to get her out of her "story"…"
click at [1117, 438] on textarea "Instead of telling or summarizing, try a question to get her out of her "story"…" at bounding box center [1169, 410] width 283 height 122
click at [1028, 440] on textarea "Instead of telling or summarizing, try a question to get her out of her "story"…" at bounding box center [1169, 410] width 283 height 122
type textarea "Instead of telling or summarizing, try a question to get her out of her "story"…"
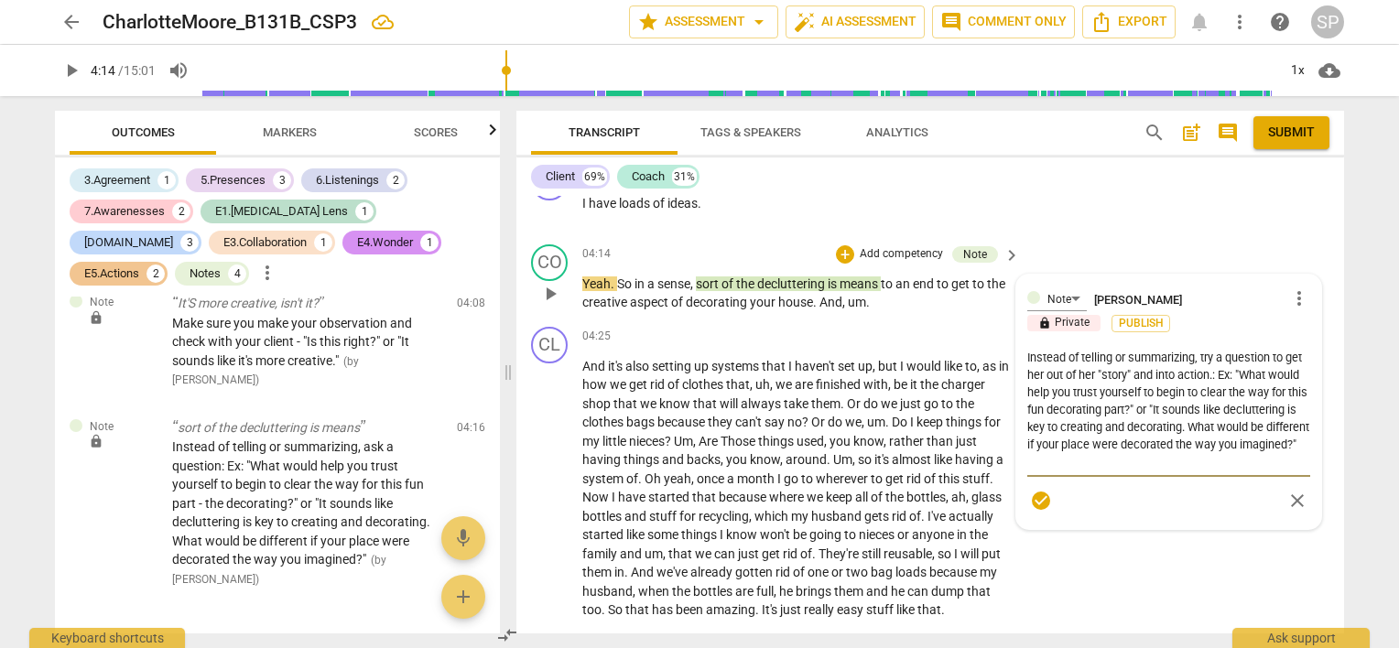
type textarea "Instead of telling or summarizing, try a question to get her out of her "story"…"
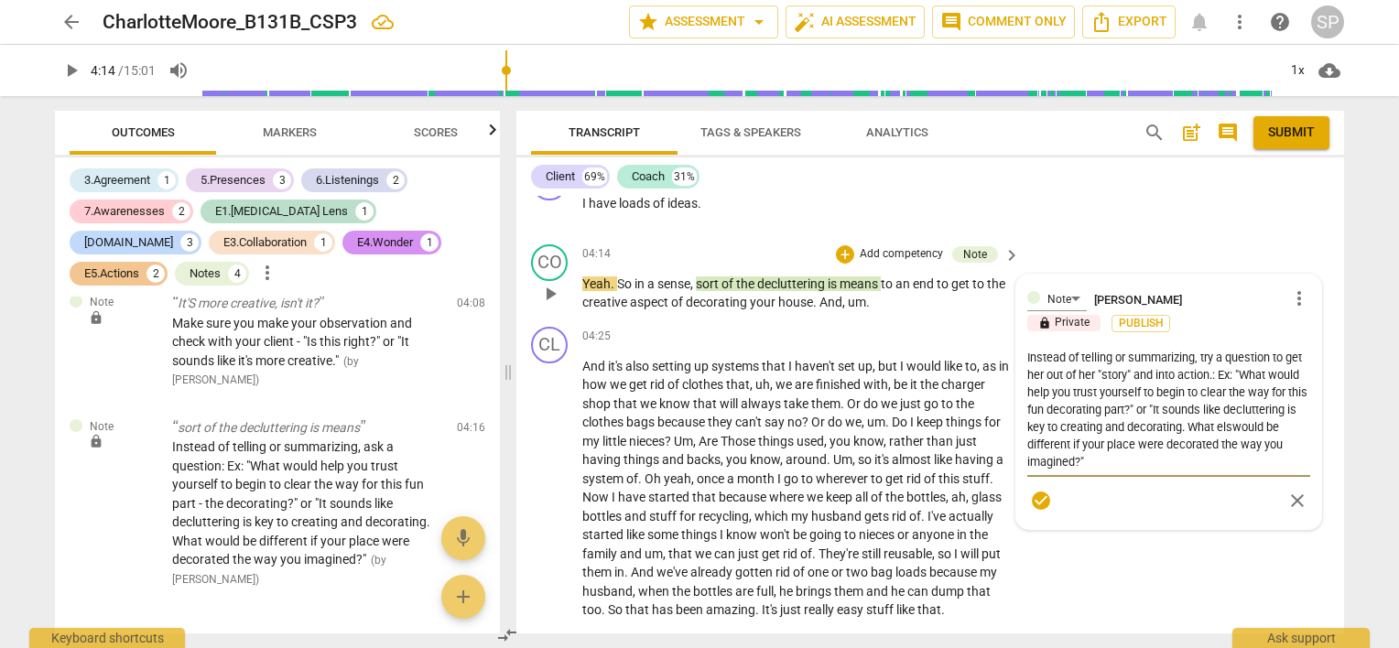
type textarea "Instead of telling or summarizing, try a question to get her out of her "story"…"
click at [1030, 498] on span "check_circle" at bounding box center [1041, 501] width 22 height 22
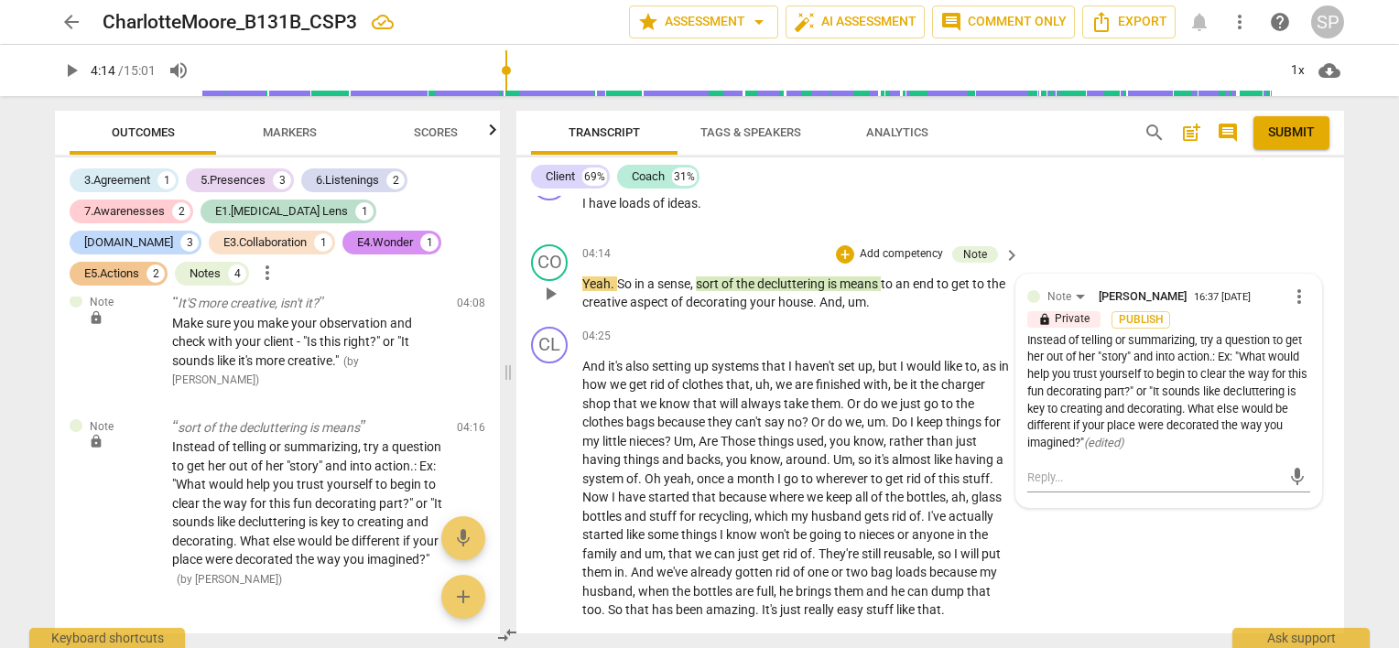
click at [1293, 297] on span "more_vert" at bounding box center [1299, 297] width 22 height 22
click at [1293, 297] on li "Edit" at bounding box center [1314, 293] width 63 height 35
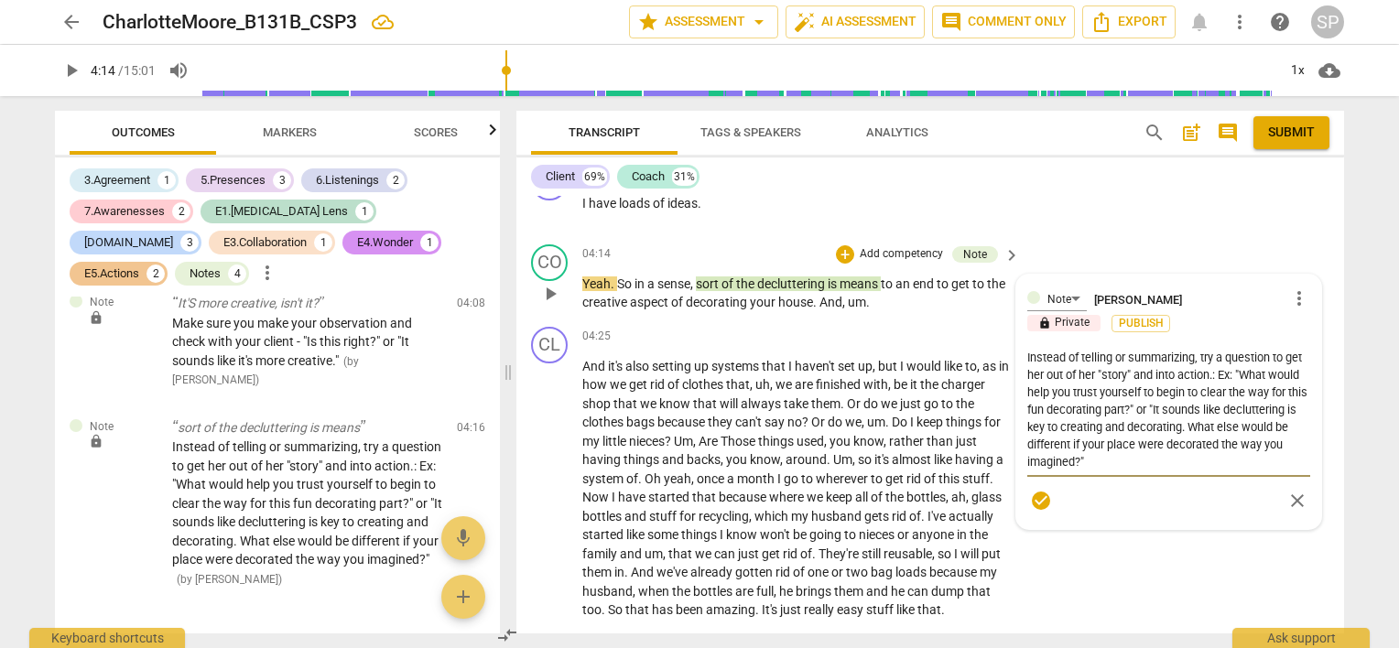
drag, startPoint x: 1158, startPoint y: 407, endPoint x: 1169, endPoint y: 451, distance: 46.4
click at [1169, 451] on textarea "Instead of telling or summarizing, try a question to get her out of her "story"…" at bounding box center [1169, 410] width 283 height 122
type textarea "Instead of telling or summarizing, try a question to get her out of her "story"…"
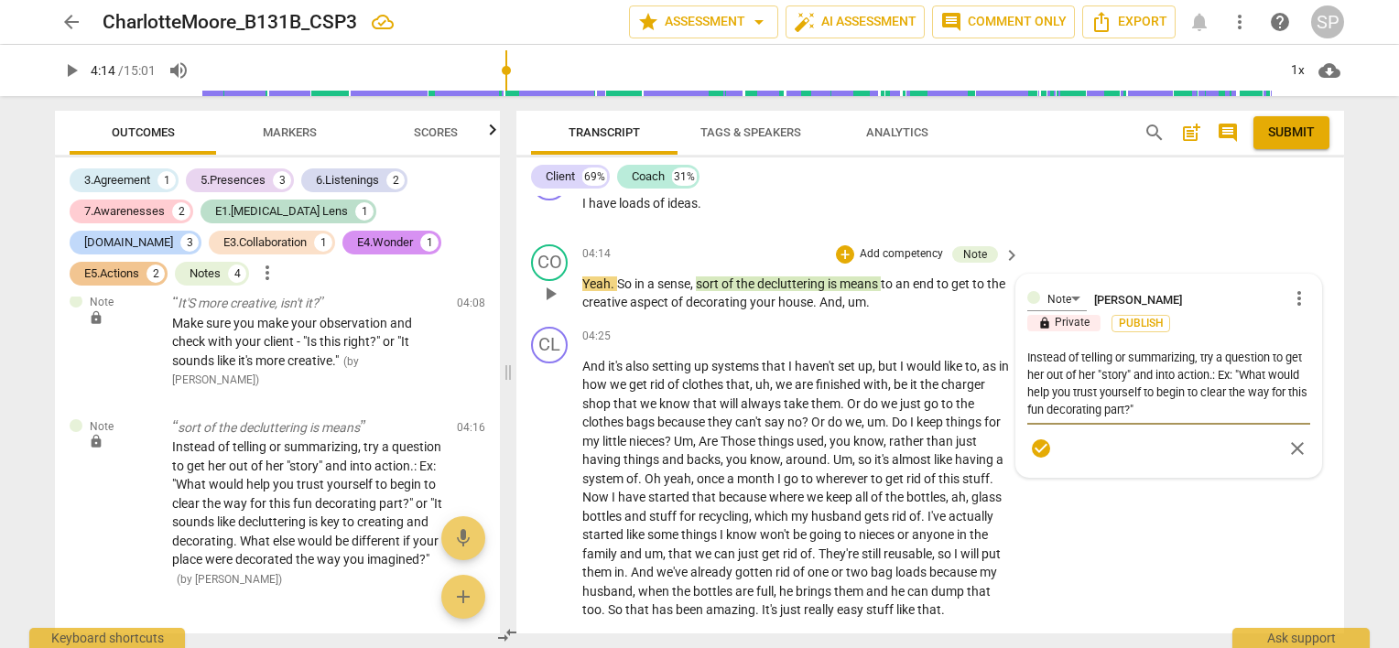
type textarea "Instead of telling or summarizing, try a question to get her out of her "story"…"
click at [1041, 444] on span "check_circle" at bounding box center [1041, 449] width 22 height 22
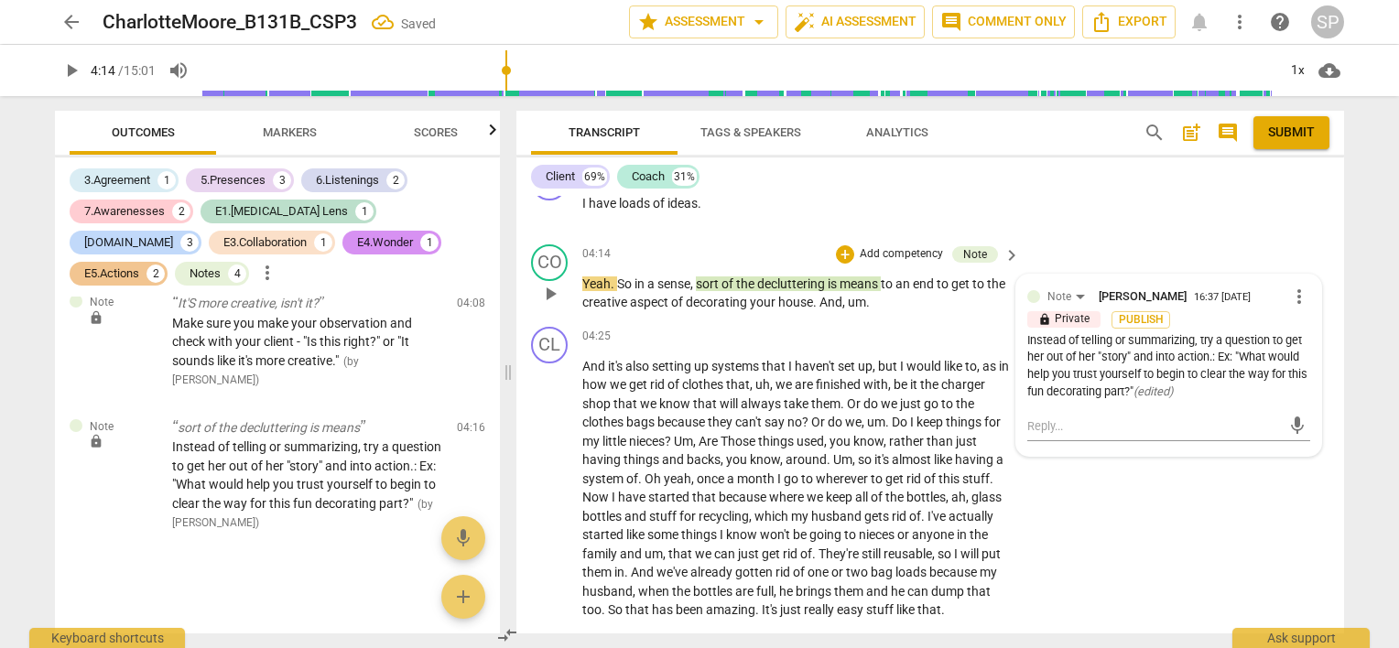
scroll to position [2572, 0]
